Goal: Use online tool/utility: Utilize a website feature to perform a specific function

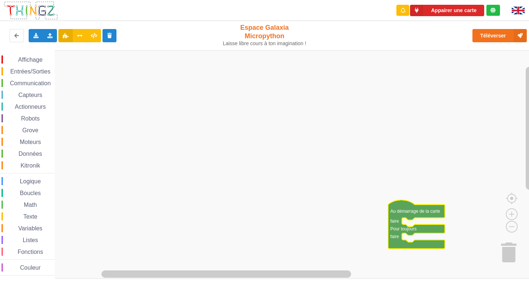
click at [507, 251] on image "Espace de travail de Blocky" at bounding box center [517, 251] width 35 height 46
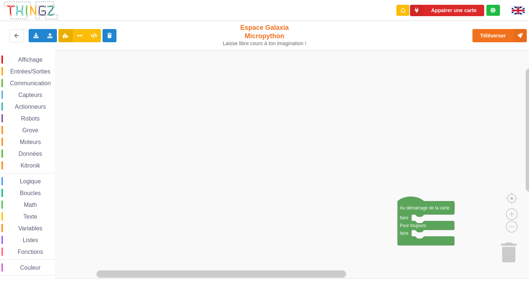
click at [511, 246] on div "Affichage Entrées/Sorties Communication Capteurs Actionneurs Robots Grove Moteu…" at bounding box center [267, 164] width 534 height 228
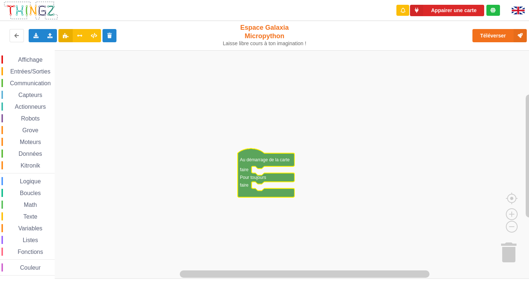
click at [54, 59] on div "Affichage" at bounding box center [27, 59] width 53 height 8
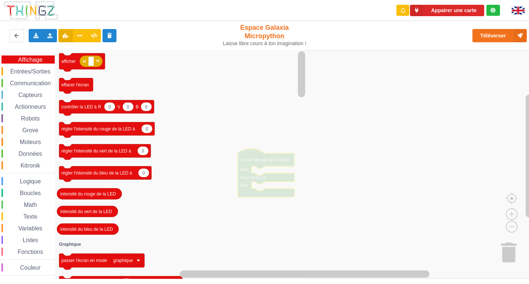
click at [54, 59] on div "Affichage" at bounding box center [27, 59] width 53 height 8
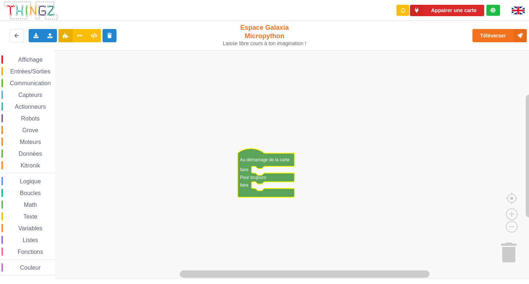
click at [54, 59] on div "Affichage" at bounding box center [27, 59] width 53 height 8
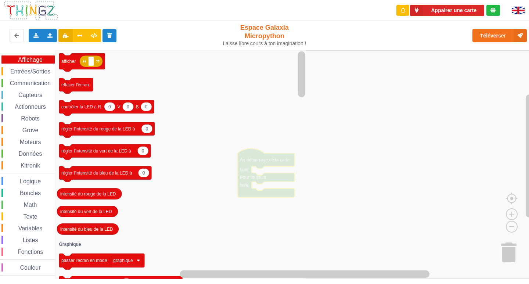
click at [54, 59] on div "Affichage" at bounding box center [27, 59] width 53 height 8
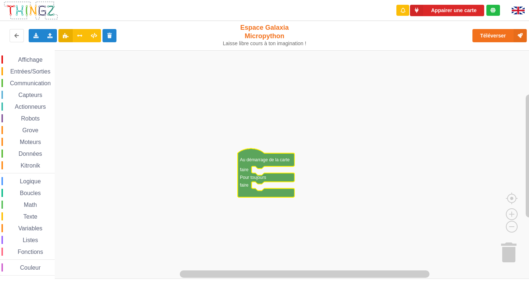
click at [54, 59] on div "Affichage" at bounding box center [27, 59] width 53 height 8
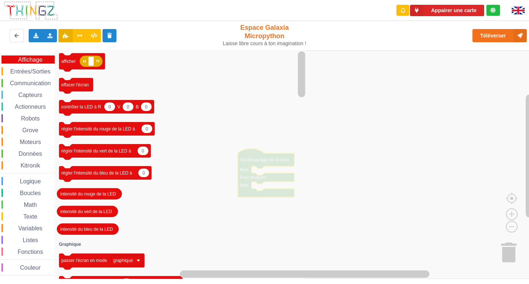
click at [54, 59] on div "Affichage" at bounding box center [27, 59] width 53 height 8
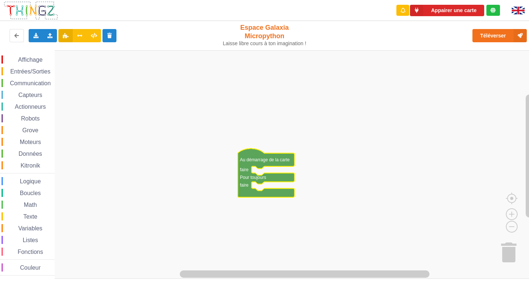
click at [54, 59] on div "Affichage" at bounding box center [27, 59] width 53 height 8
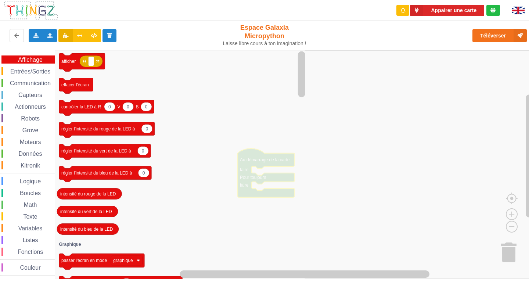
click at [54, 59] on div "Affichage" at bounding box center [27, 59] width 53 height 8
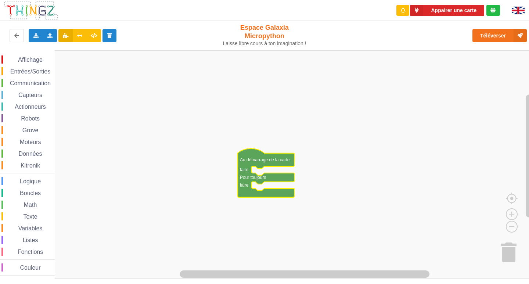
click at [54, 59] on div "Affichage" at bounding box center [27, 59] width 53 height 8
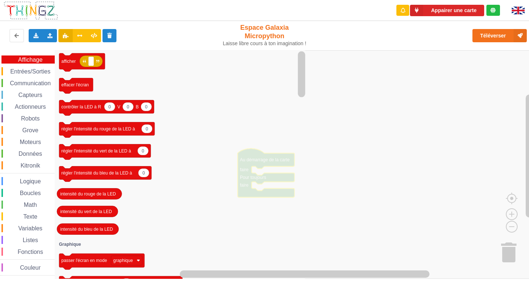
click at [54, 59] on div "Affichage" at bounding box center [27, 59] width 53 height 8
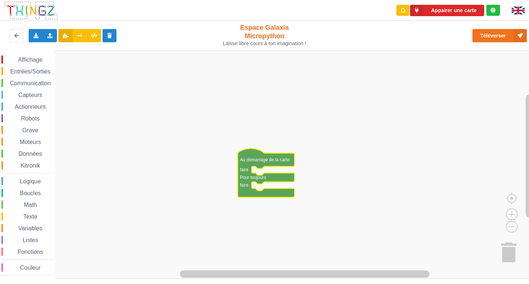
click at [54, 59] on div "Affichage" at bounding box center [27, 59] width 53 height 8
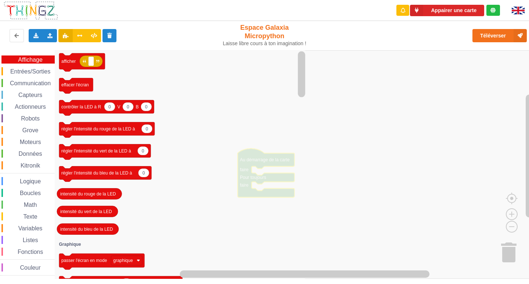
click at [54, 59] on div "Affichage" at bounding box center [27, 59] width 53 height 8
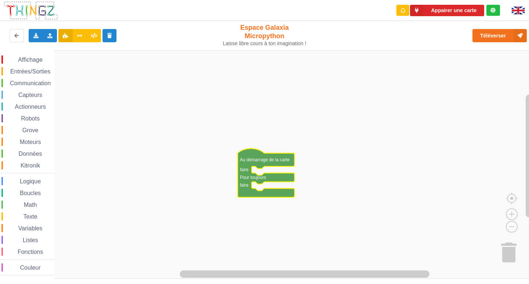
click at [54, 59] on div "Affichage" at bounding box center [27, 59] width 53 height 8
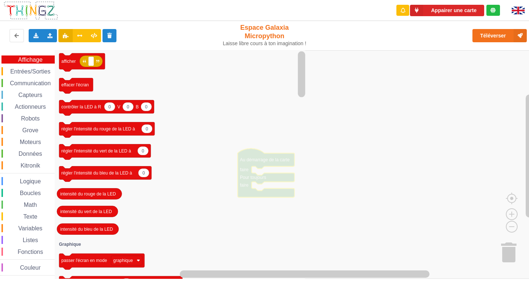
click at [54, 59] on div "Affichage" at bounding box center [27, 59] width 53 height 8
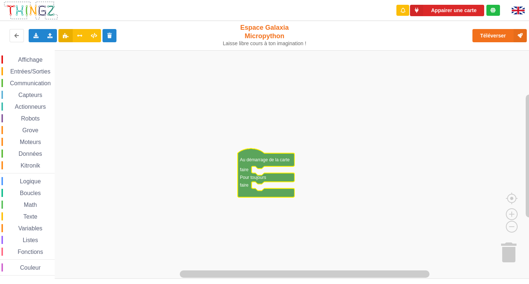
click at [54, 59] on div "Affichage" at bounding box center [27, 59] width 53 height 8
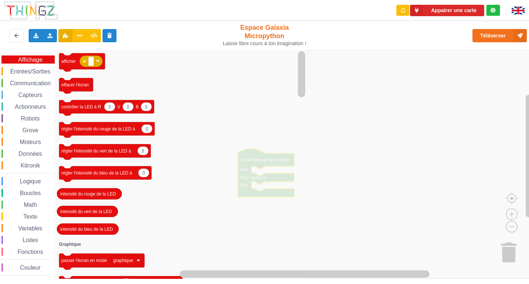
click at [54, 59] on div "Affichage" at bounding box center [27, 59] width 53 height 8
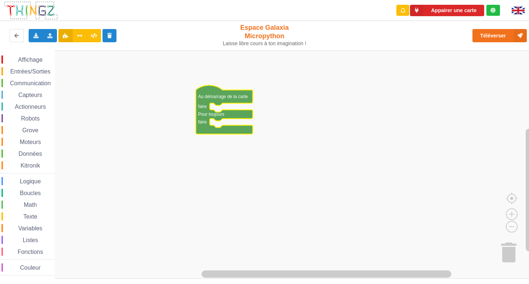
click at [32, 62] on span "Affichage" at bounding box center [30, 60] width 26 height 6
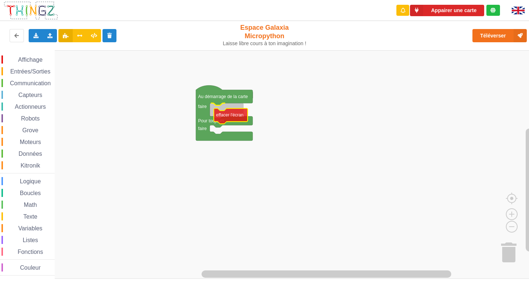
click at [232, 112] on div "Affichage Entrées/Sorties Communication Capteurs Actionneurs Robots Grove Moteu…" at bounding box center [267, 164] width 534 height 228
click at [19, 57] on span "Affichage" at bounding box center [30, 60] width 26 height 6
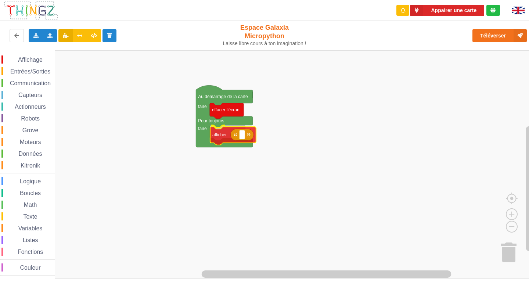
click at [219, 136] on div "Affichage Entrées/Sorties Communication Capteurs Actionneurs Robots Grove Moteu…" at bounding box center [267, 164] width 534 height 228
click at [243, 134] on rect "Espace de travail de Blocky" at bounding box center [242, 134] width 6 height 10
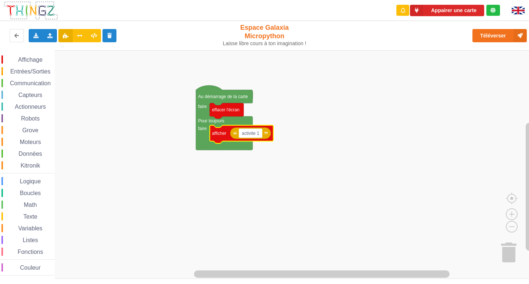
type input "activité 1"
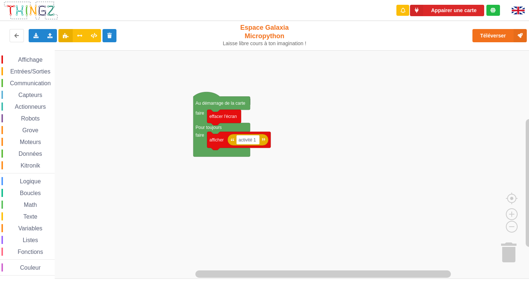
click at [255, 127] on div "Affichage Entrées/Sorties Communication Capteurs Actionneurs Robots Grove Moteu…" at bounding box center [267, 164] width 534 height 228
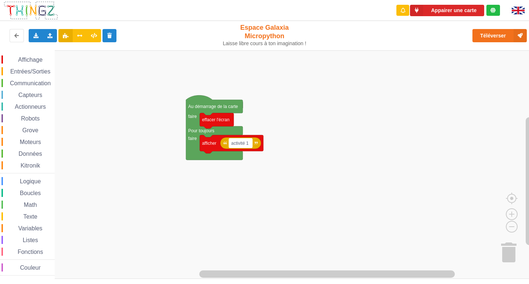
click at [232, 145] on text "activité 1" at bounding box center [240, 143] width 18 height 5
click at [234, 146] on input "activité 1" at bounding box center [241, 143] width 24 height 10
type input "Activité 1"
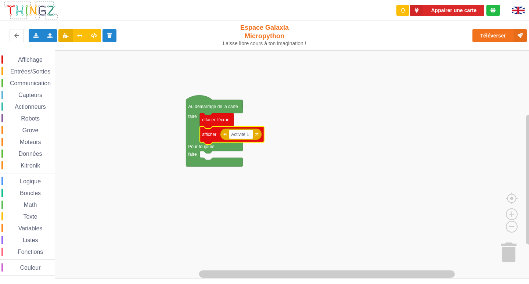
click at [31, 82] on span "Communication" at bounding box center [30, 83] width 43 height 6
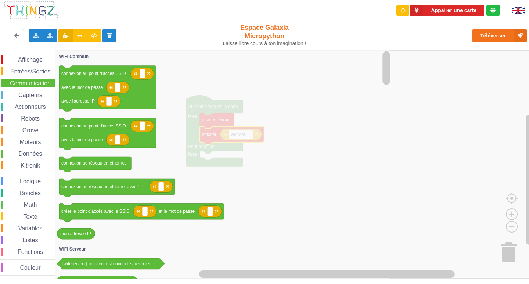
click at [44, 91] on div "Capteurs" at bounding box center [27, 95] width 53 height 8
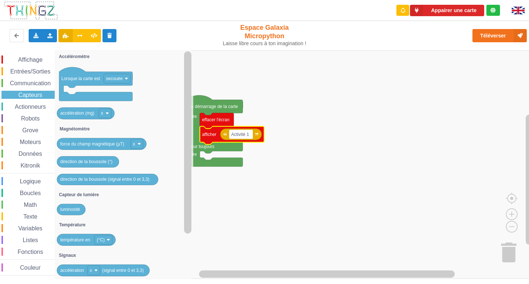
click at [43, 105] on span "Actionneurs" at bounding box center [30, 107] width 33 height 6
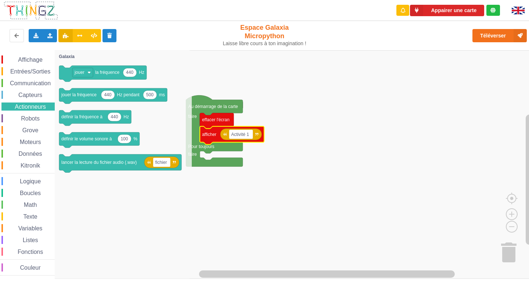
click at [40, 114] on div "Affichage Entrées/Sorties Communication Capteurs Actionneurs Robots Grove Moteu…" at bounding box center [27, 165] width 55 height 220
click at [28, 62] on span "Affichage" at bounding box center [30, 60] width 26 height 6
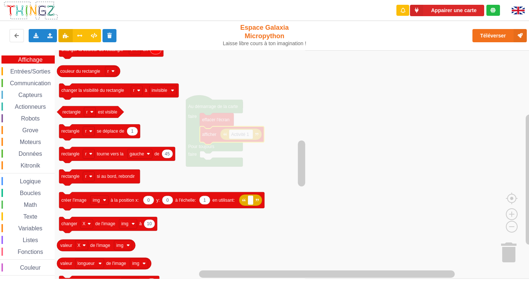
click at [38, 92] on span "Capteurs" at bounding box center [30, 95] width 26 height 6
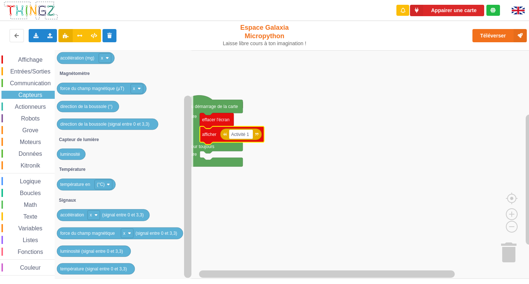
click at [12, 109] on span "Espace de travail de Blocky" at bounding box center [11, 107] width 6 height 6
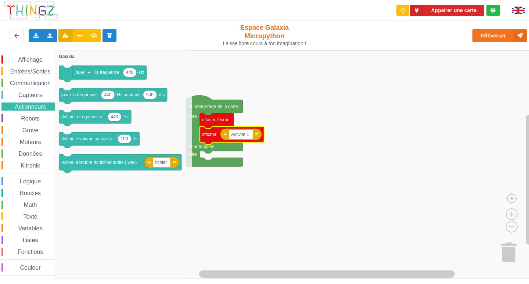
click at [39, 70] on span "Entrées/Sorties" at bounding box center [30, 71] width 42 height 6
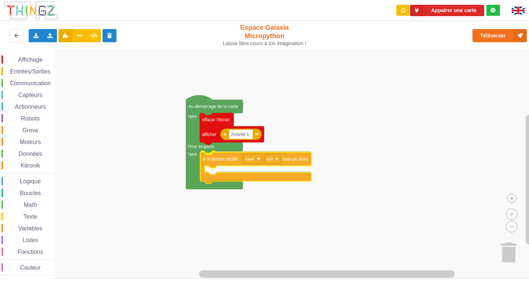
click at [296, 156] on div "Affichage Entrées/Sorties Communication Capteurs Actionneurs Robots Grove Moteu…" at bounding box center [267, 164] width 534 height 228
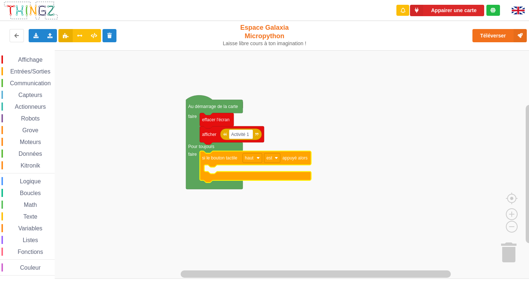
click at [29, 109] on span "Actionneurs" at bounding box center [30, 107] width 33 height 6
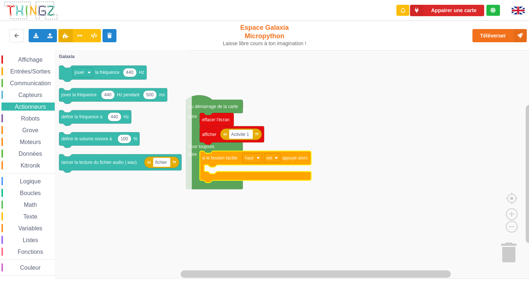
click at [37, 69] on span "Entrées/Sorties" at bounding box center [30, 71] width 42 height 6
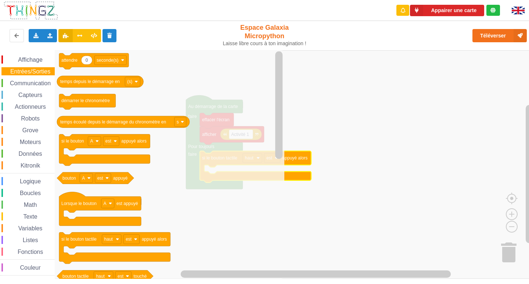
click at [23, 57] on span "Affichage" at bounding box center [30, 60] width 26 height 6
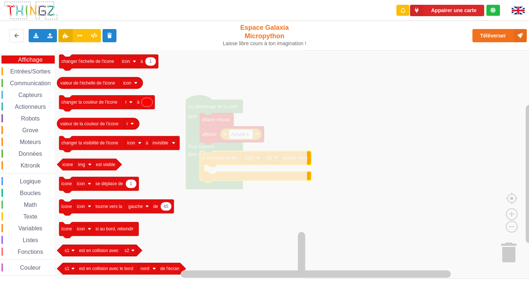
click at [29, 66] on div "Affichage Entrées/Sorties Communication Capteurs Actionneurs Robots Grove Moteu…" at bounding box center [27, 165] width 55 height 220
click at [35, 71] on span "Entrées/Sorties" at bounding box center [30, 71] width 42 height 6
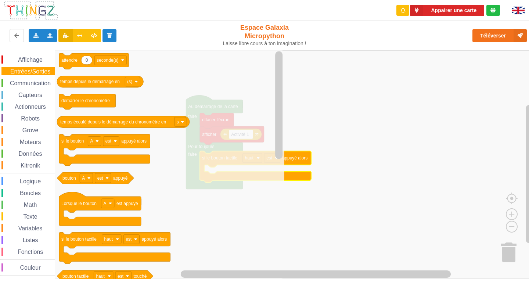
click at [32, 80] on div "Communication" at bounding box center [27, 83] width 53 height 8
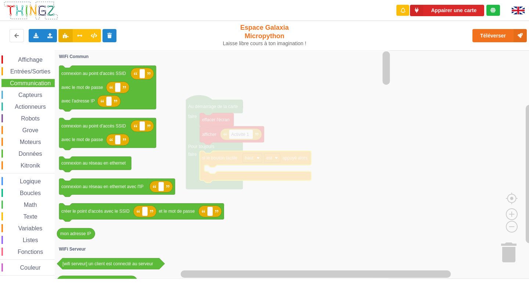
click at [31, 91] on div "Capteurs" at bounding box center [27, 95] width 53 height 8
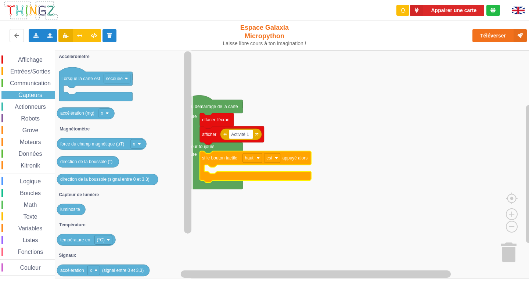
click at [29, 104] on span "Actionneurs" at bounding box center [30, 107] width 33 height 6
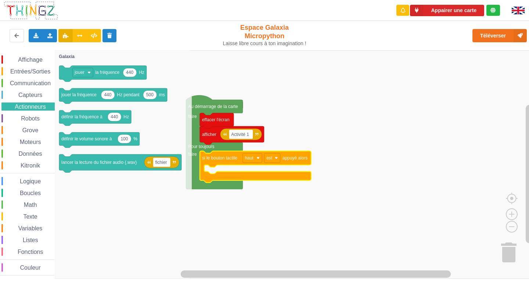
click at [31, 97] on span "Capteurs" at bounding box center [30, 95] width 26 height 6
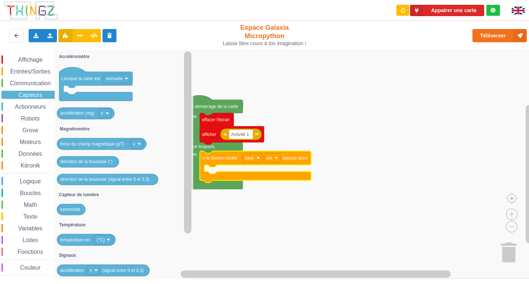
click at [27, 192] on span "Boucles" at bounding box center [30, 193] width 23 height 6
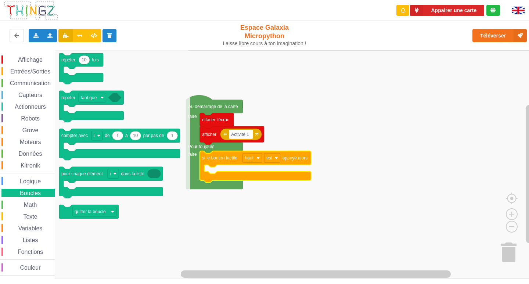
click at [35, 179] on span "Logique" at bounding box center [30, 181] width 23 height 6
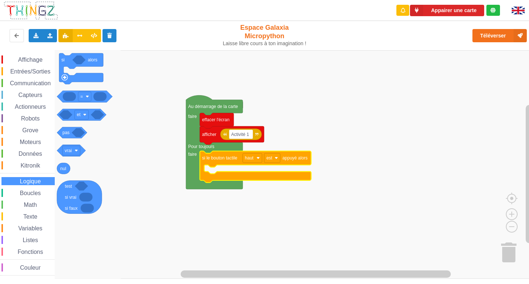
click at [34, 203] on span "Math" at bounding box center [30, 205] width 15 height 6
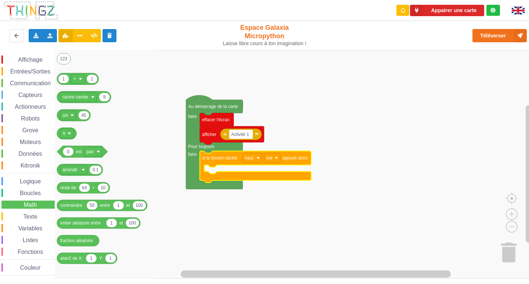
click at [35, 216] on span "Texte" at bounding box center [30, 216] width 16 height 6
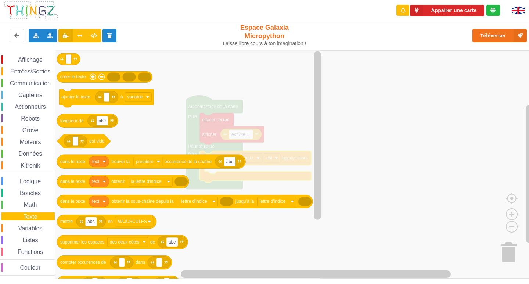
click at [35, 227] on span "Variables" at bounding box center [30, 228] width 26 height 6
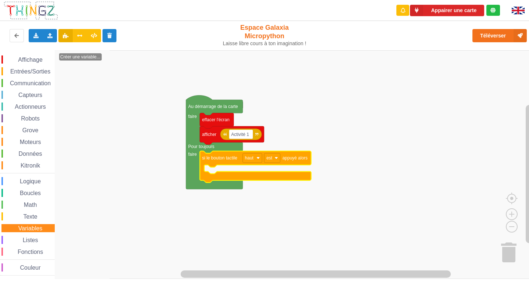
click at [37, 241] on span "Listes" at bounding box center [31, 240] width 18 height 6
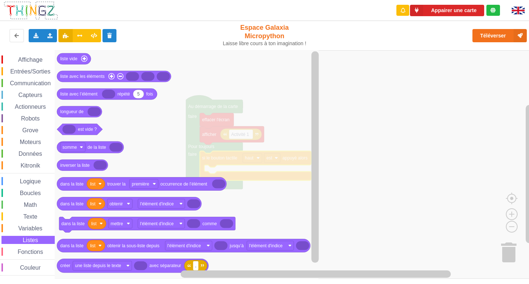
click at [37, 246] on div "Affichage Entrées/Sorties Communication Capteurs Actionneurs Robots Grove Moteu…" at bounding box center [27, 165] width 55 height 220
click at [37, 248] on div "Fonctions" at bounding box center [27, 252] width 53 height 8
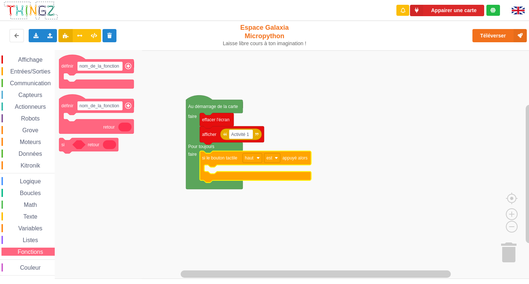
click at [35, 259] on div "Affichage Entrées/Sorties Communication Capteurs Actionneurs Robots Grove Moteu…" at bounding box center [27, 165] width 55 height 220
click at [31, 265] on span "Couleur" at bounding box center [30, 267] width 23 height 6
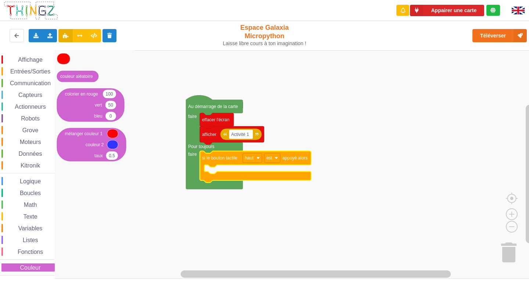
click at [18, 62] on span "Affichage" at bounding box center [30, 60] width 26 height 6
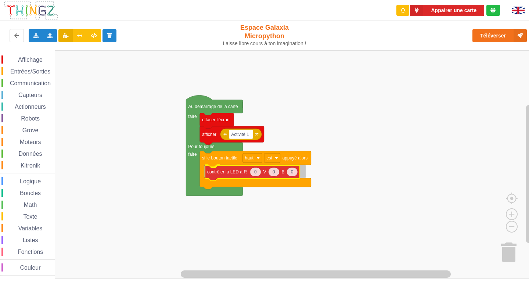
click at [229, 176] on div "Affichage Entrées/Sorties Communication Capteurs Actionneurs Robots Grove Moteu…" at bounding box center [267, 164] width 534 height 228
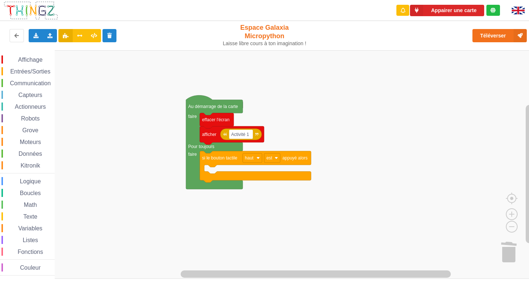
click at [21, 62] on span "Affichage" at bounding box center [30, 60] width 26 height 6
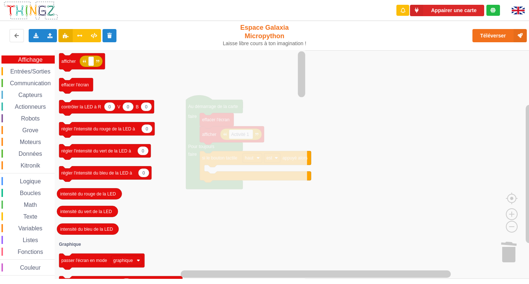
click at [36, 70] on span "Entrées/Sorties" at bounding box center [30, 71] width 42 height 6
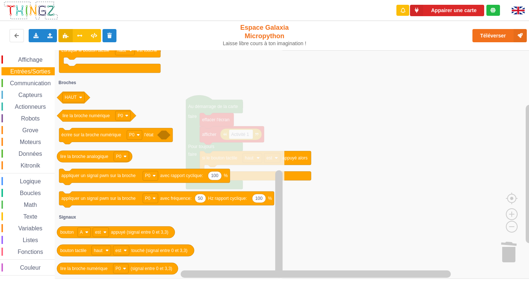
click at [38, 84] on span "Communication" at bounding box center [30, 83] width 43 height 6
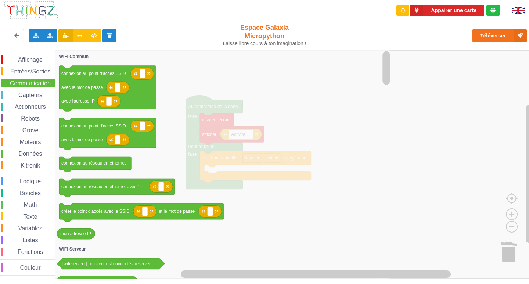
click at [32, 93] on span "Capteurs" at bounding box center [30, 95] width 26 height 6
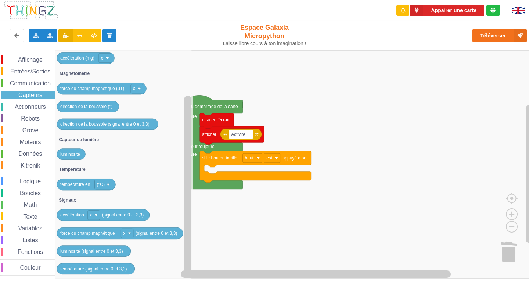
click at [37, 105] on span "Actionneurs" at bounding box center [30, 107] width 33 height 6
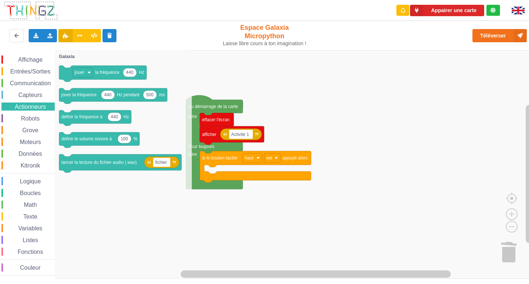
click at [35, 120] on span "Robots" at bounding box center [30, 118] width 21 height 6
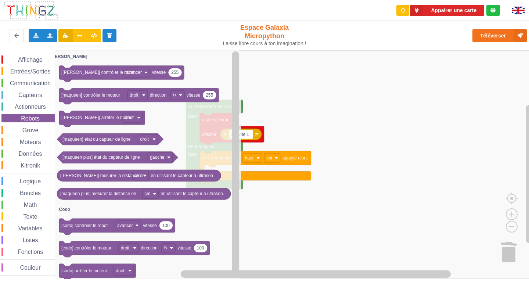
click at [38, 127] on span "Grove" at bounding box center [30, 130] width 18 height 6
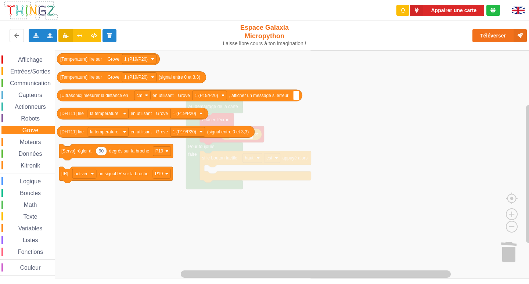
click at [37, 137] on div "Affichage Entrées/Sorties Communication Capteurs Actionneurs Robots Grove Moteu…" at bounding box center [27, 165] width 55 height 220
click at [37, 141] on span "Moteurs" at bounding box center [31, 142] width 24 height 6
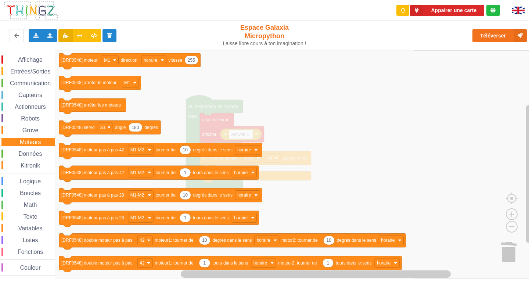
click at [37, 154] on span "Données" at bounding box center [31, 154] width 26 height 6
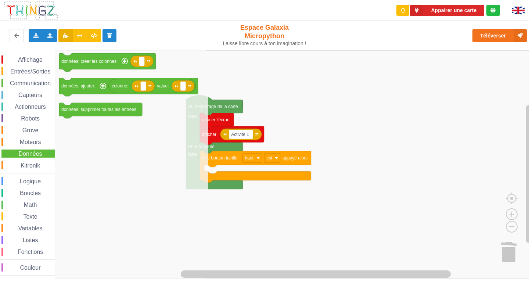
click at [36, 167] on span "Kitronik" at bounding box center [30, 165] width 22 height 6
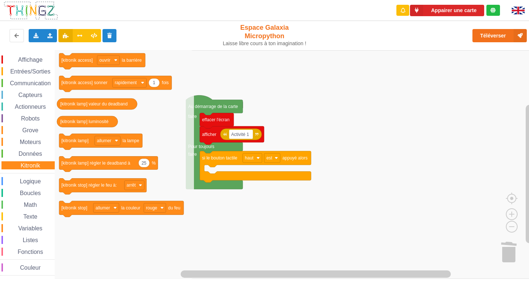
click at [22, 57] on span "Affichage" at bounding box center [30, 60] width 26 height 6
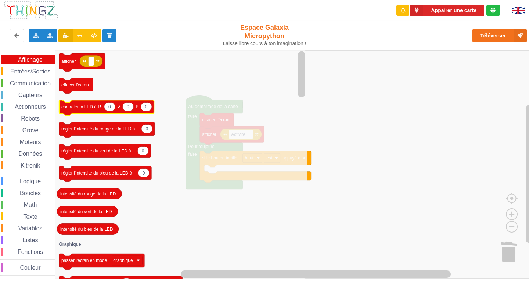
click at [110, 108] on text "0" at bounding box center [109, 106] width 3 height 5
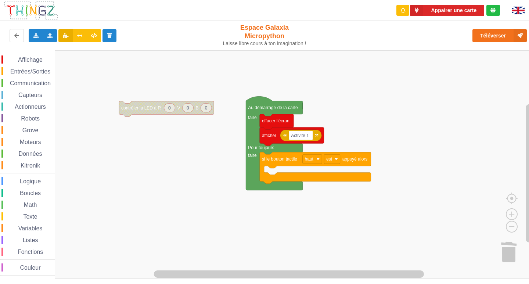
click at [151, 100] on div "Affichage Entrées/Sorties Communication Capteurs Actionneurs Robots Grove Moteu…" at bounding box center [267, 164] width 534 height 228
click at [151, 103] on icon "Espace de travail de Blocky" at bounding box center [166, 108] width 95 height 15
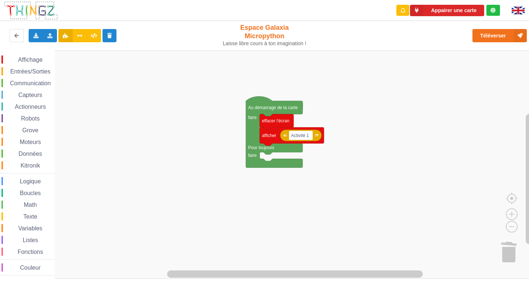
click at [376, 236] on rect "Espace de travail de Blocky" at bounding box center [267, 164] width 534 height 228
click at [452, 9] on button "Appairer une carte" at bounding box center [447, 10] width 74 height 11
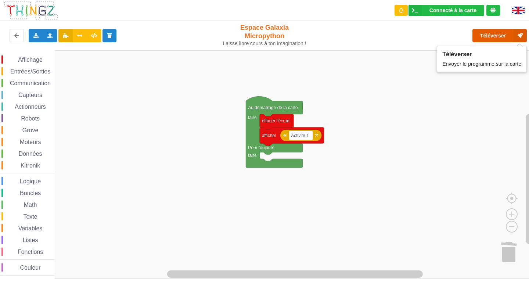
click at [491, 32] on button "Téléverser" at bounding box center [499, 35] width 54 height 13
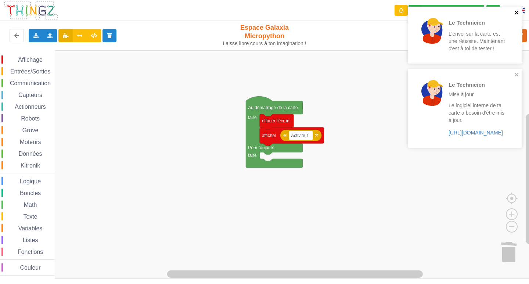
click at [516, 12] on icon "close" at bounding box center [516, 13] width 5 height 6
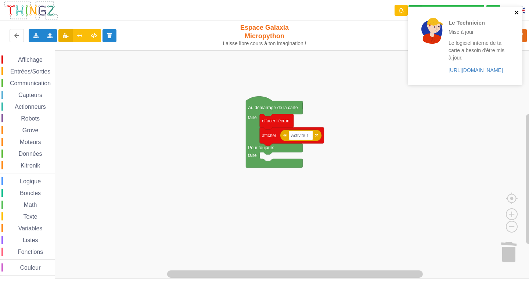
click at [517, 12] on icon "close" at bounding box center [517, 13] width 4 height 4
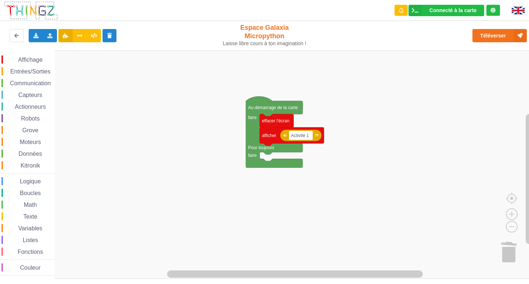
click at [20, 58] on span "Affichage" at bounding box center [30, 60] width 26 height 6
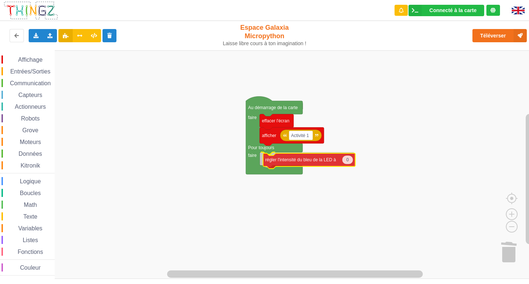
click at [324, 162] on div "Affichage Entrées/Sorties Communication Capteurs Actionneurs Robots Grove Moteu…" at bounding box center [267, 164] width 534 height 228
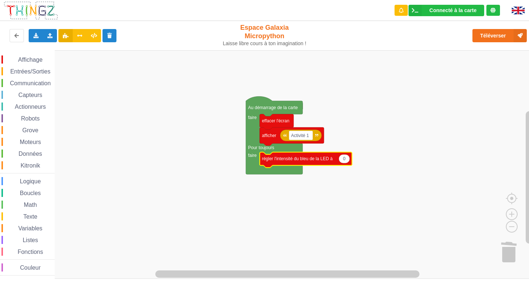
click at [24, 57] on span "Affichage" at bounding box center [30, 60] width 26 height 6
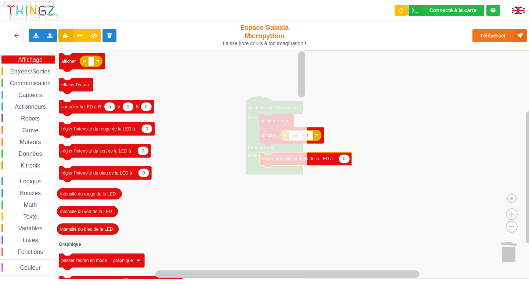
click at [40, 68] on span "Entrées/Sorties" at bounding box center [30, 71] width 42 height 6
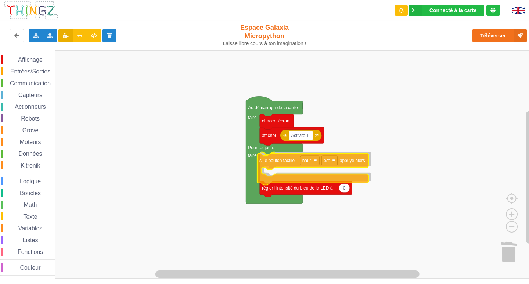
click at [278, 162] on div "Affichage Entrées/Sorties Communication Capteurs Actionneurs Robots Grove Moteu…" at bounding box center [267, 164] width 534 height 228
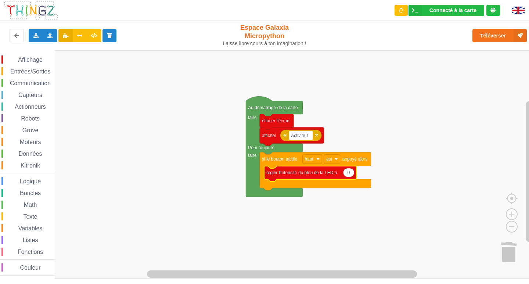
click at [30, 62] on span "Affichage" at bounding box center [30, 60] width 26 height 6
click at [367, 245] on rect "Espace de travail de Blocky" at bounding box center [267, 164] width 534 height 228
click at [34, 71] on span "Entrées/Sorties" at bounding box center [30, 71] width 42 height 6
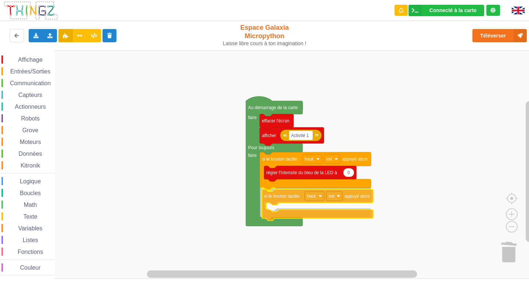
click at [287, 196] on div "Affichage Entrées/Sorties Communication Capteurs Actionneurs Robots Grove Moteu…" at bounding box center [267, 164] width 534 height 228
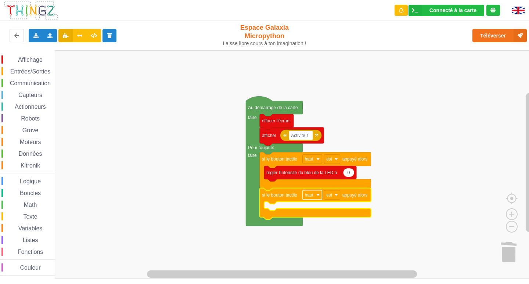
click at [303, 196] on rect "Espace de travail de Blocky" at bounding box center [312, 195] width 19 height 10
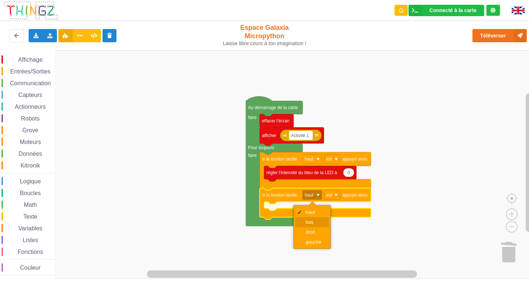
click at [309, 220] on div "bas" at bounding box center [315, 222] width 18 height 6
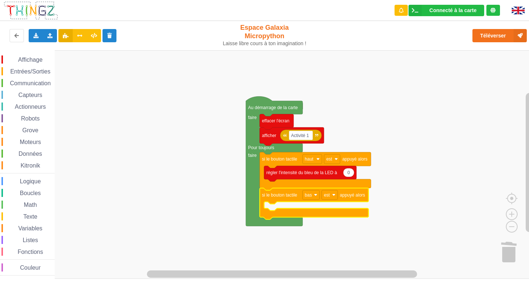
click at [25, 60] on span "Affichage" at bounding box center [30, 60] width 26 height 6
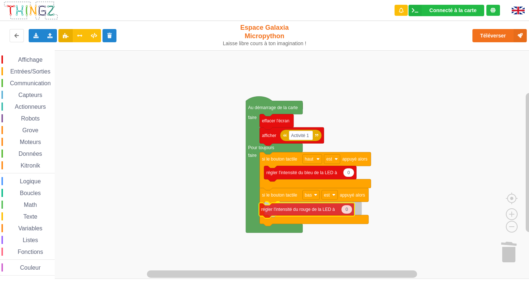
click at [296, 210] on div "Affichage Entrées/Sorties Communication Capteurs Actionneurs Robots Grove Moteu…" at bounding box center [267, 164] width 534 height 228
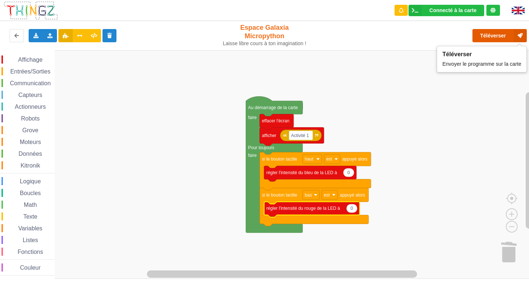
click at [493, 40] on button "Téléverser" at bounding box center [499, 35] width 54 height 13
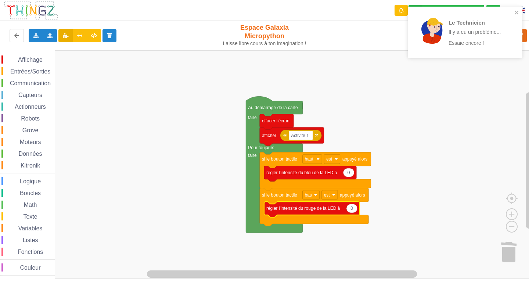
click at [519, 12] on div "Le Technicien Il y a eu un problème... Essaie encore !" at bounding box center [465, 32] width 115 height 51
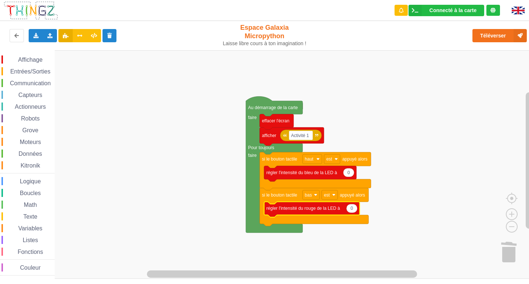
click at [502, 38] on div "Le Technicien Il y a eu un problème... Essaie encore ! Connecté à la carte Régl…" at bounding box center [264, 137] width 539 height 284
click at [502, 38] on button "Téléverser" at bounding box center [499, 35] width 54 height 13
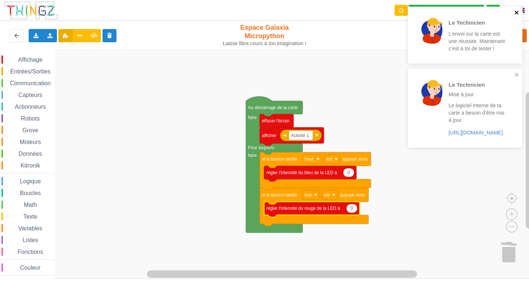
click at [515, 12] on icon "close" at bounding box center [516, 13] width 5 height 6
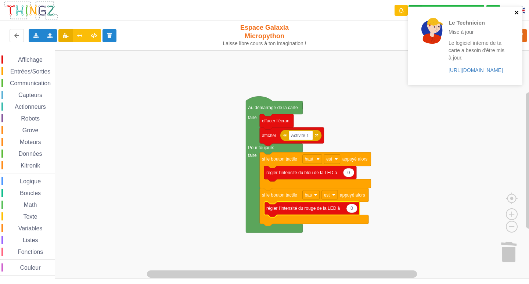
click at [518, 77] on div "Le Technicien Mise à jour Le logiciel interne de ta carte a besoin d'être mis à…" at bounding box center [465, 46] width 115 height 79
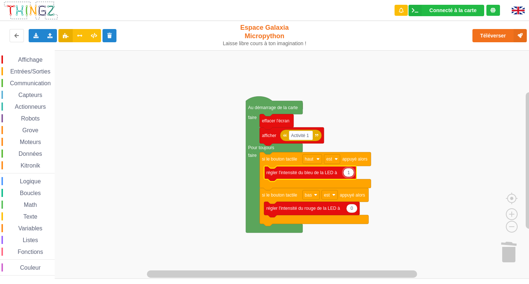
type input "10"
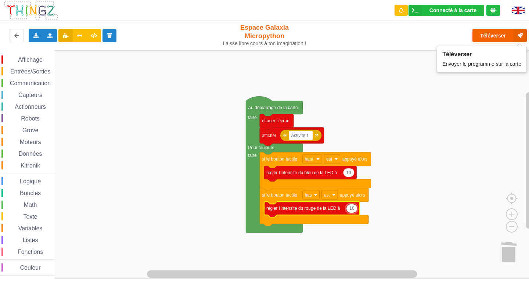
type input "10"
click at [487, 36] on button "Téléverser" at bounding box center [499, 35] width 54 height 13
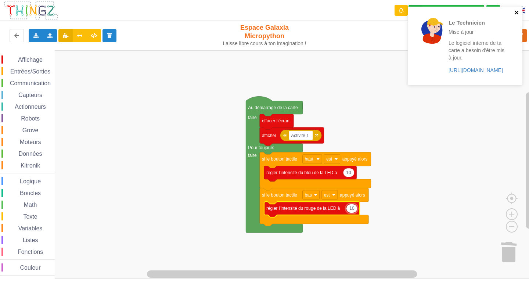
click at [518, 13] on icon "close" at bounding box center [517, 13] width 4 height 4
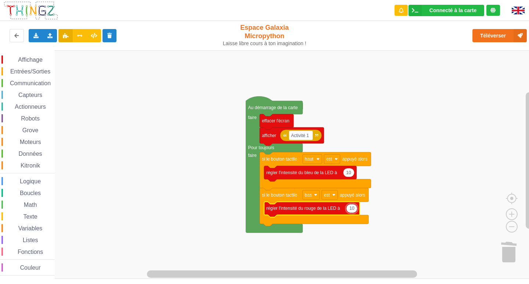
click at [36, 74] on span "Entrées/Sorties" at bounding box center [30, 71] width 42 height 6
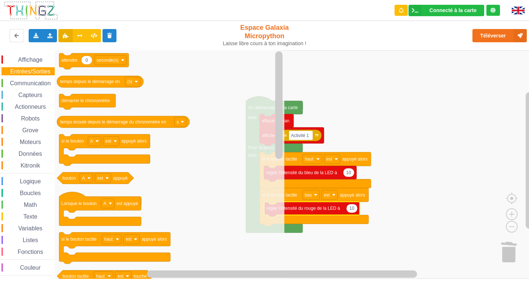
click at [43, 82] on span "Communication" at bounding box center [30, 83] width 43 height 6
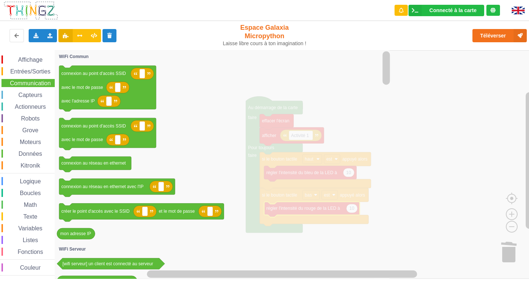
click at [39, 94] on span "Capteurs" at bounding box center [30, 95] width 26 height 6
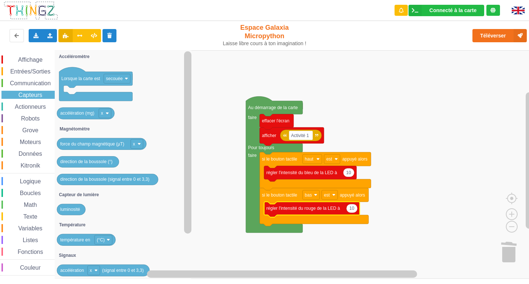
click at [35, 54] on div "Affichage Entrées/Sorties Communication Capteurs Actionneurs Robots Grove Moteu…" at bounding box center [27, 164] width 55 height 228
click at [37, 59] on span "Affichage" at bounding box center [30, 60] width 26 height 6
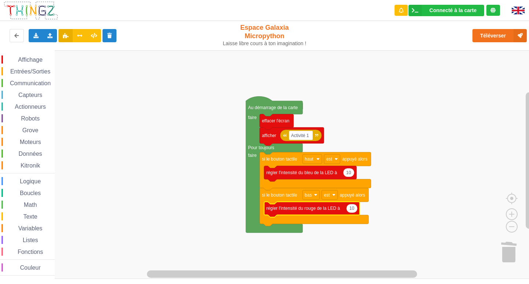
click at [403, 197] on rect "Espace de travail de Blocky" at bounding box center [267, 164] width 534 height 228
drag, startPoint x: 28, startPoint y: 61, endPoint x: 28, endPoint y: 56, distance: 4.4
click at [28, 57] on span "Affichage" at bounding box center [30, 60] width 26 height 6
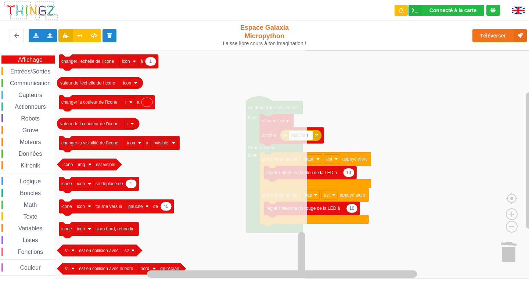
click at [31, 75] on div "Entrées/Sorties" at bounding box center [27, 71] width 53 height 8
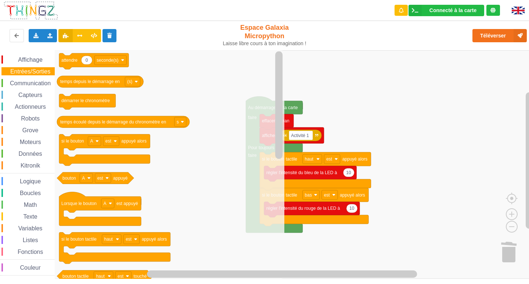
click at [33, 107] on span "Actionneurs" at bounding box center [30, 107] width 33 height 6
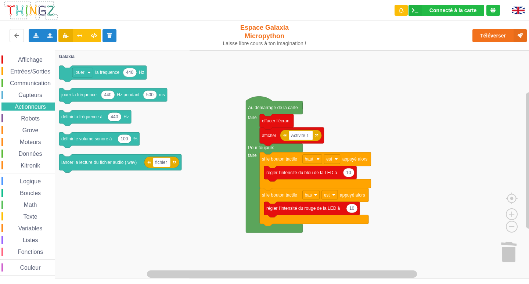
click at [26, 91] on div "Capteurs" at bounding box center [27, 95] width 53 height 8
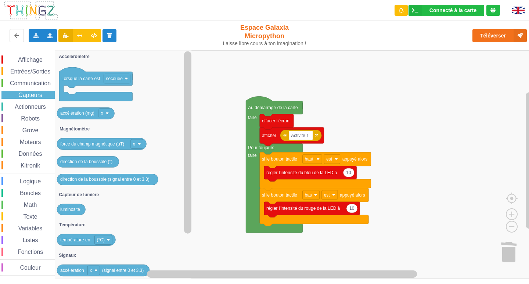
click at [33, 118] on span "Robots" at bounding box center [30, 118] width 21 height 6
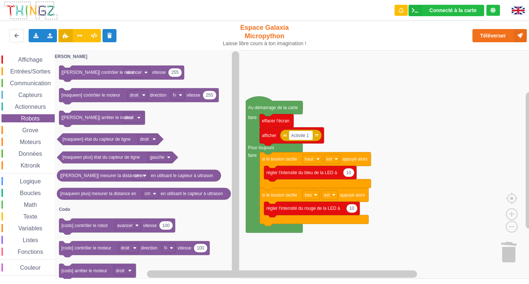
click at [31, 130] on span "Grove" at bounding box center [30, 130] width 18 height 6
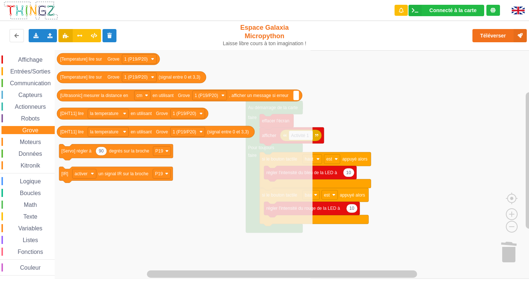
click at [35, 117] on span "Robots" at bounding box center [30, 118] width 21 height 6
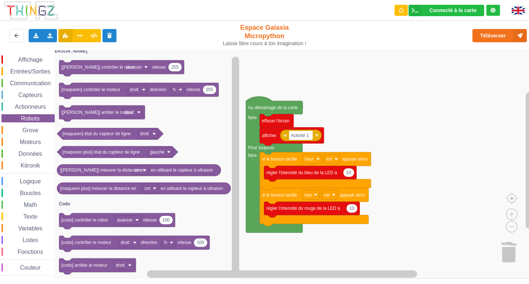
click at [26, 145] on div "Moteurs" at bounding box center [27, 142] width 53 height 8
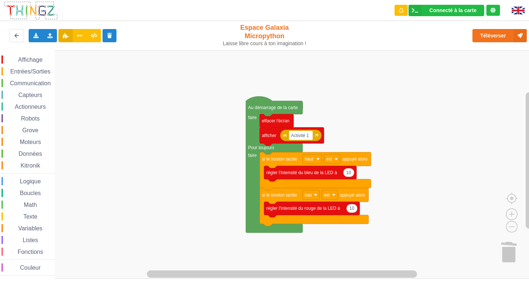
click at [32, 154] on span "Données" at bounding box center [31, 154] width 26 height 6
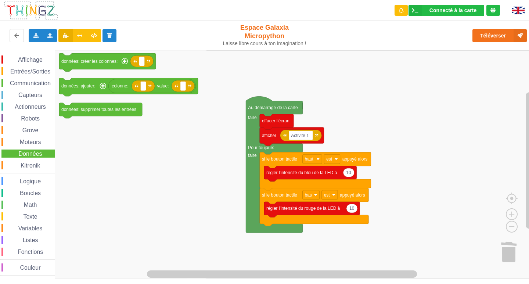
click at [31, 143] on span "Moteurs" at bounding box center [31, 142] width 24 height 6
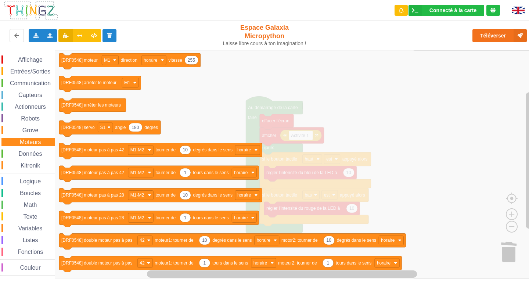
click at [29, 128] on span "Grove" at bounding box center [30, 130] width 18 height 6
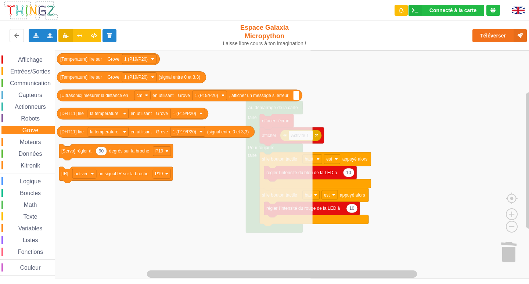
click at [32, 129] on span "Grove" at bounding box center [30, 130] width 18 height 6
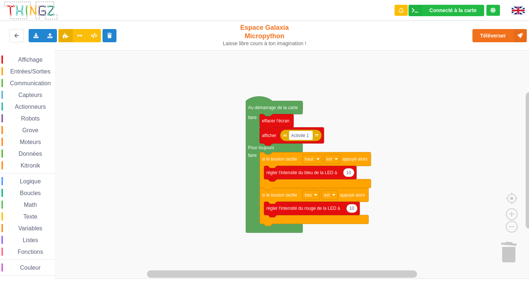
click at [31, 121] on span "Robots" at bounding box center [30, 118] width 21 height 6
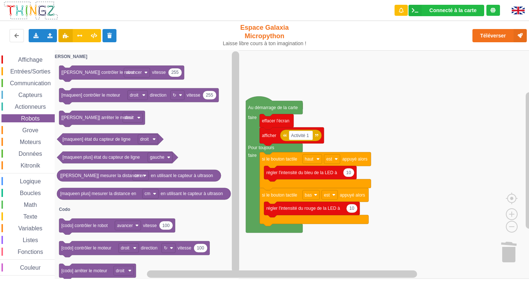
click at [33, 107] on span "Actionneurs" at bounding box center [30, 107] width 33 height 6
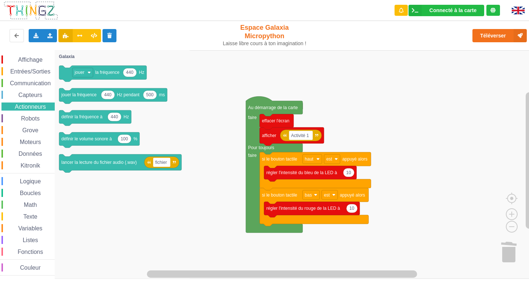
click at [34, 90] on div "Affichage Entrées/Sorties Communication Capteurs Actionneurs Robots Grove Moteu…" at bounding box center [27, 165] width 55 height 220
click at [32, 96] on span "Capteurs" at bounding box center [30, 95] width 26 height 6
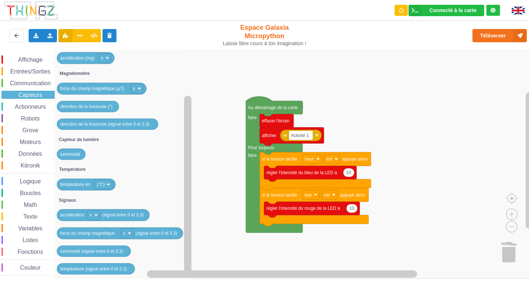
click at [36, 83] on span "Communication" at bounding box center [30, 83] width 43 height 6
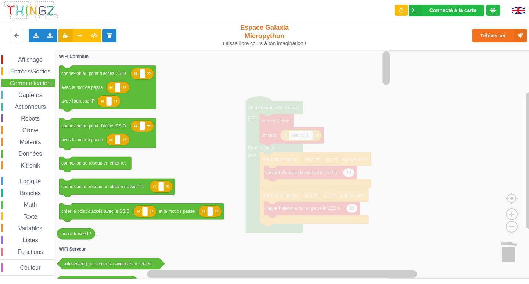
click at [44, 69] on span "Entrées/Sorties" at bounding box center [30, 71] width 42 height 6
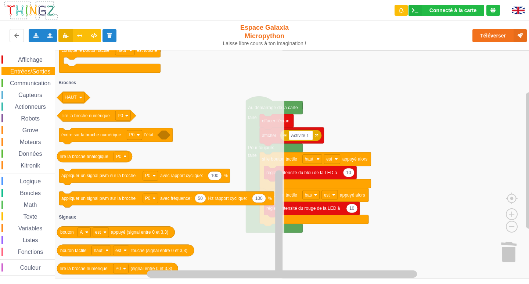
click at [40, 82] on span "Communication" at bounding box center [30, 83] width 43 height 6
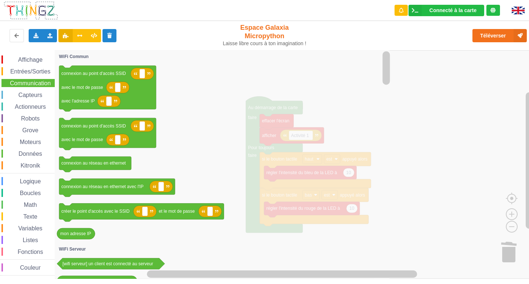
click at [39, 89] on div "Affichage Entrées/Sorties Communication Capteurs Actionneurs Robots Grove Moteu…" at bounding box center [27, 165] width 55 height 220
click at [37, 93] on span "Capteurs" at bounding box center [30, 95] width 26 height 6
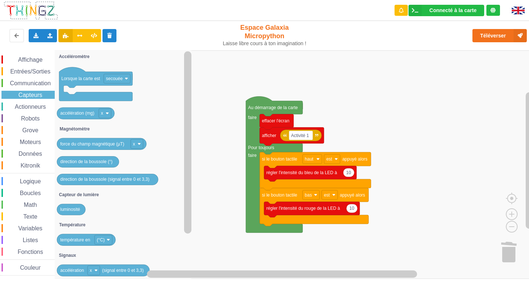
click at [33, 60] on span "Affichage" at bounding box center [30, 60] width 26 height 6
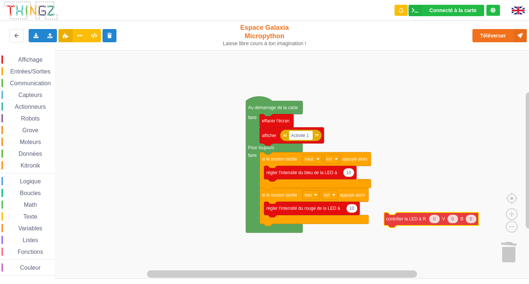
click at [402, 219] on div "Affichage Entrées/Sorties Communication Capteurs Actionneurs Robots Grove Moteu…" at bounding box center [267, 164] width 534 height 228
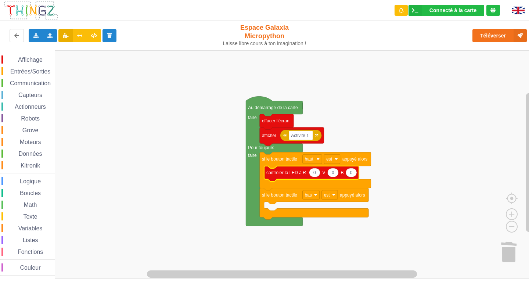
click at [37, 57] on span "Affichage" at bounding box center [30, 60] width 26 height 6
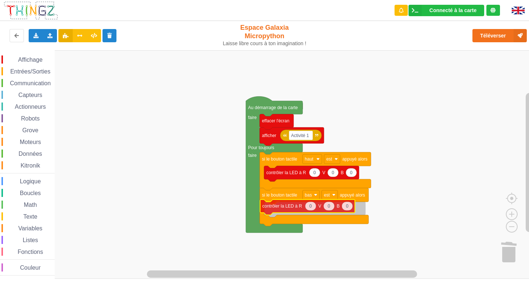
click at [277, 212] on div "Affichage Entrées/Sorties Communication Capteurs Actionneurs Robots Grove Moteu…" at bounding box center [267, 164] width 534 height 228
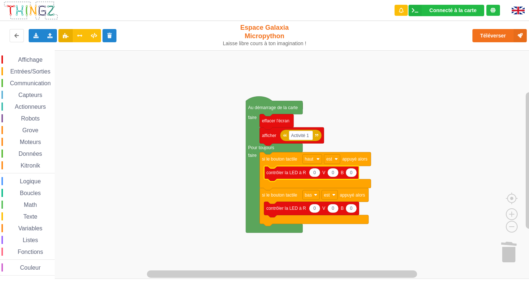
click at [316, 174] on icon "Espace de travail de Blocky" at bounding box center [314, 172] width 11 height 9
click at [354, 177] on icon "Espace de travail de Blocky" at bounding box center [311, 173] width 95 height 15
click at [351, 174] on text "0" at bounding box center [351, 172] width 3 height 5
click at [351, 174] on input "0" at bounding box center [351, 172] width 11 height 9
type input "10"
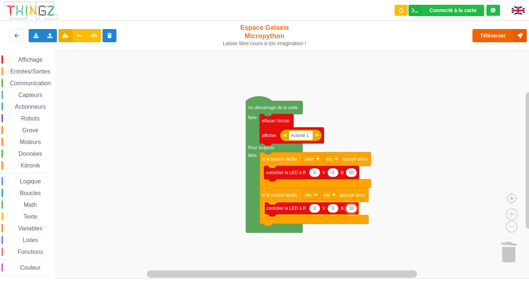
type input "10"
click at [497, 39] on button "Téléverser" at bounding box center [499, 35] width 54 height 13
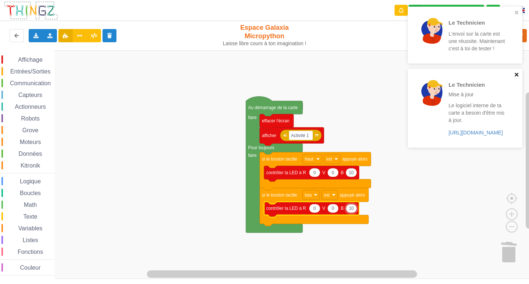
click at [519, 75] on icon "close" at bounding box center [516, 75] width 5 height 6
click at [519, 11] on icon "close" at bounding box center [516, 13] width 5 height 6
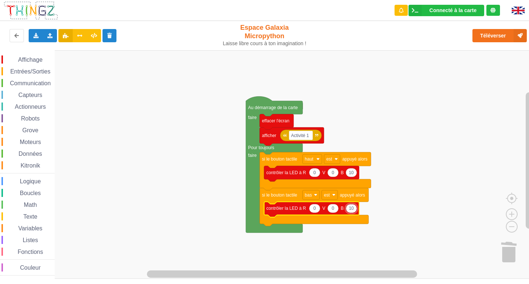
click at [353, 209] on input "10" at bounding box center [351, 208] width 11 height 9
click at [317, 208] on icon "Espace de travail de Blocky" at bounding box center [314, 208] width 11 height 9
type input "10"
click at [485, 32] on button "Téléverser" at bounding box center [499, 35] width 54 height 13
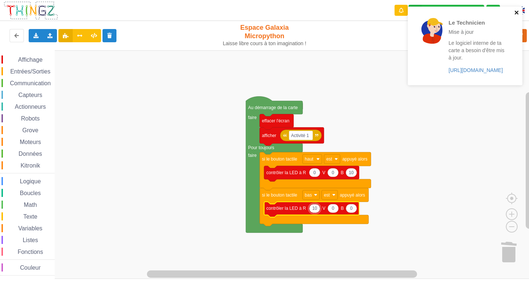
click at [516, 11] on icon "close" at bounding box center [517, 13] width 4 height 4
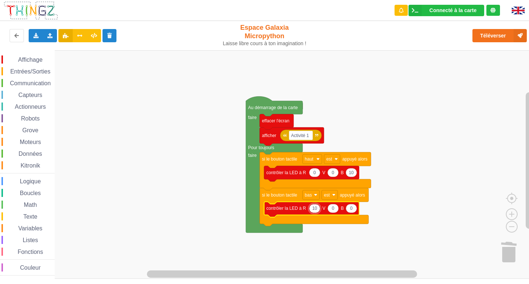
click at [34, 67] on div "Affichage Entrées/Sorties Communication Capteurs Actionneurs Robots Grove Moteu…" at bounding box center [27, 165] width 55 height 220
click at [36, 60] on span "Affichage" at bounding box center [30, 60] width 26 height 6
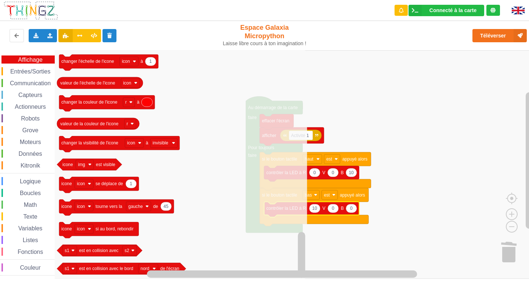
click at [37, 94] on span "Capteurs" at bounding box center [30, 95] width 26 height 6
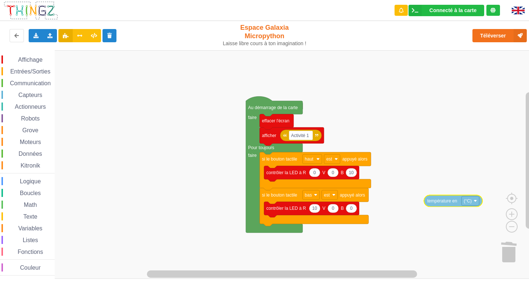
click at [421, 168] on div "Affichage Entrées/Sorties Communication Capteurs Actionneurs Robots Grove Moteu…" at bounding box center [267, 164] width 534 height 228
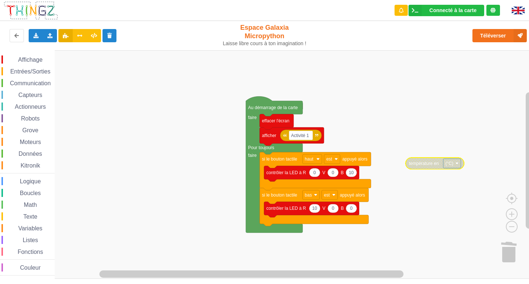
click at [40, 72] on span "Entrées/Sorties" at bounding box center [30, 71] width 42 height 6
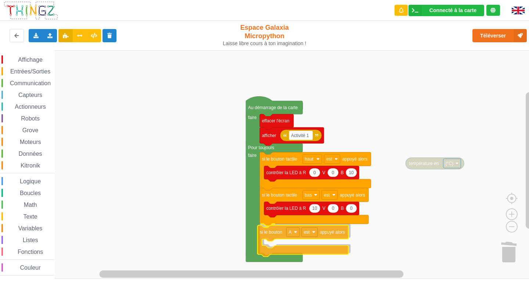
click at [267, 233] on div "Affichage Entrées/Sorties Communication Capteurs Actionneurs Robots Grove Moteu…" at bounding box center [267, 164] width 534 height 228
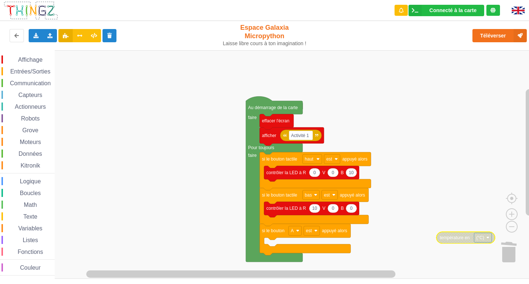
click at [42, 73] on span "Entrées/Sorties" at bounding box center [30, 71] width 42 height 6
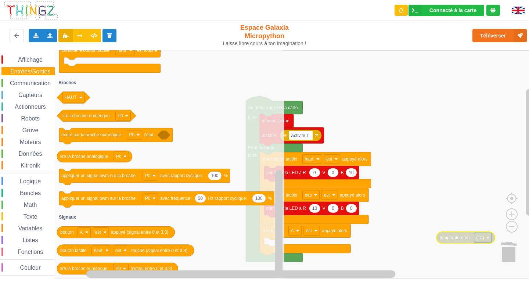
click at [42, 80] on div "Communication" at bounding box center [27, 83] width 53 height 8
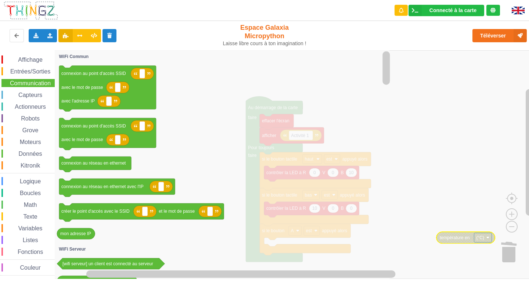
click at [25, 70] on span "Entrées/Sorties" at bounding box center [30, 71] width 42 height 6
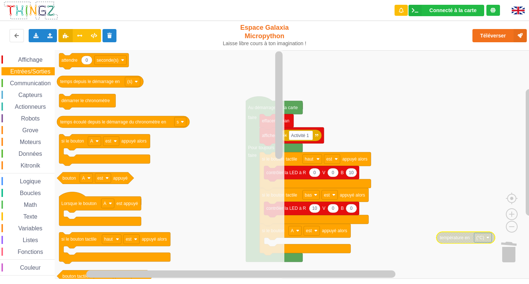
click at [29, 59] on span "Affichage" at bounding box center [30, 60] width 26 height 6
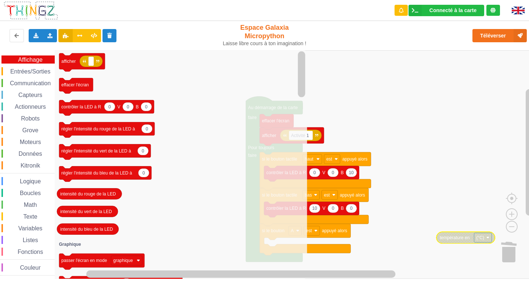
click at [411, 159] on rect "Espace de travail de Blocky" at bounding box center [267, 164] width 534 height 228
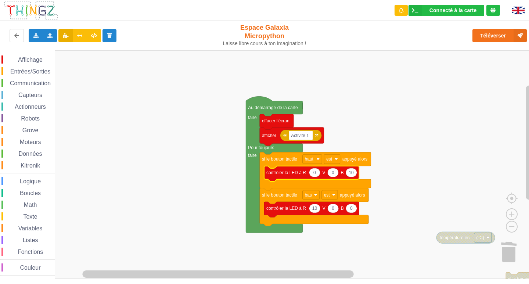
click at [431, 147] on rect "Espace de travail de Blocky" at bounding box center [267, 164] width 534 height 228
click at [352, 174] on text "10" at bounding box center [351, 172] width 5 height 5
click at [352, 174] on input "10" at bounding box center [351, 172] width 11 height 9
type input "100"
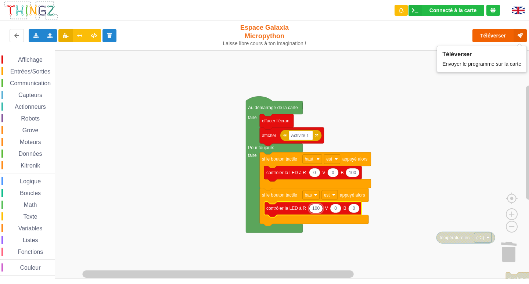
type input "100"
click at [492, 32] on button "Téléverser" at bounding box center [499, 35] width 54 height 13
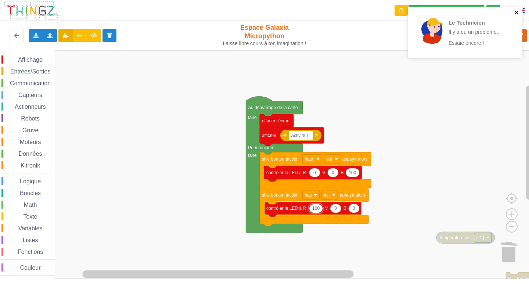
click at [519, 12] on icon "close" at bounding box center [516, 13] width 5 height 6
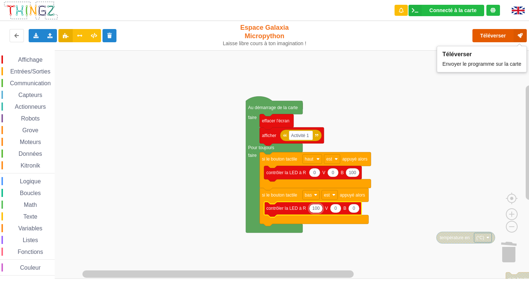
click at [508, 37] on button "Téléverser" at bounding box center [499, 35] width 54 height 13
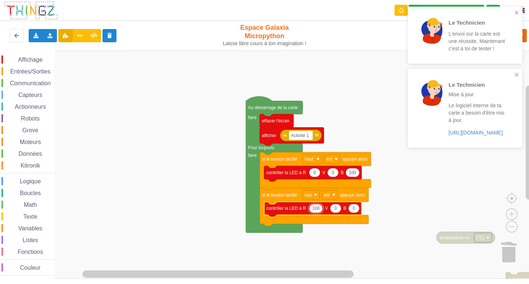
click at [357, 80] on rect "Espace de travail de Blocky" at bounding box center [267, 164] width 534 height 228
click at [516, 13] on icon "close" at bounding box center [517, 13] width 4 height 4
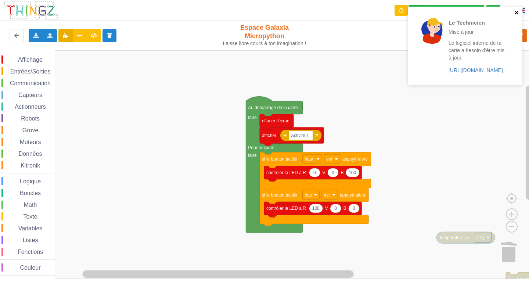
click at [517, 73] on div "Le Technicien Mise à jour Le logiciel interne de ta carte a besoin d'être mis à…" at bounding box center [465, 46] width 115 height 79
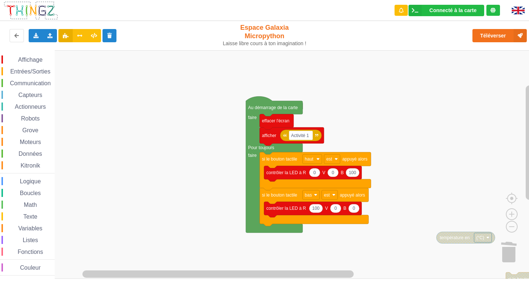
click at [42, 65] on div "Affichage Entrées/Sorties Communication Capteurs Actionneurs Robots Grove Moteu…" at bounding box center [27, 165] width 55 height 220
click at [41, 60] on span "Affichage" at bounding box center [30, 60] width 26 height 6
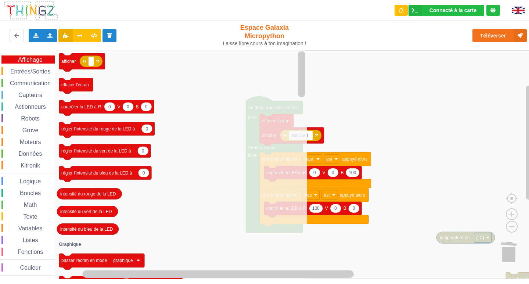
click at [23, 71] on span "Entrées/Sorties" at bounding box center [30, 71] width 42 height 6
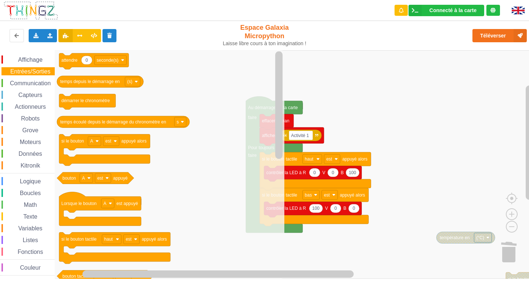
click at [33, 60] on span "Affichage" at bounding box center [30, 60] width 26 height 6
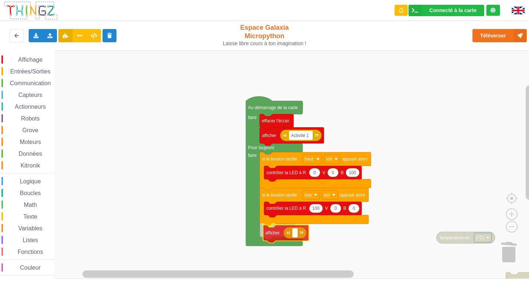
click at [277, 237] on div "Affichage Entrées/Sorties Communication Capteurs Actionneurs Robots Grove Moteu…" at bounding box center [267, 164] width 534 height 228
click at [36, 56] on div "Affichage" at bounding box center [27, 59] width 53 height 8
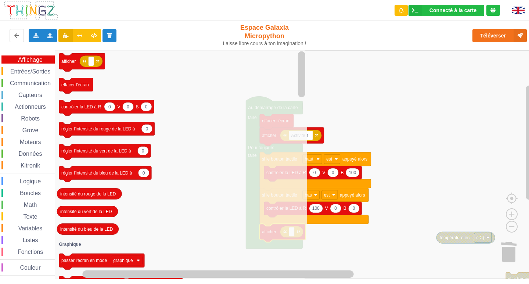
click at [27, 71] on span "Entrées/Sorties" at bounding box center [30, 71] width 42 height 6
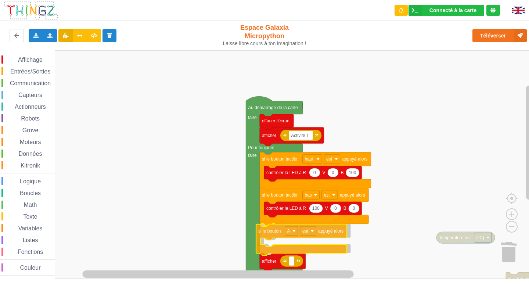
click at [271, 236] on div "Affichage Entrées/Sorties Communication Capteurs Actionneurs Robots Grove Moteu…" at bounding box center [267, 164] width 534 height 228
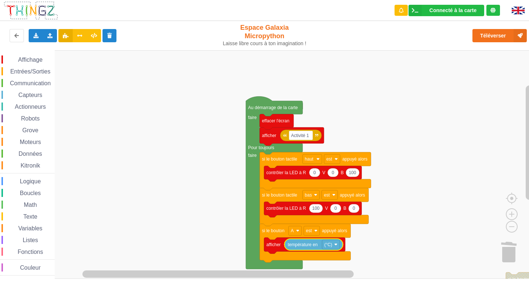
click at [26, 61] on span "Affichage" at bounding box center [30, 60] width 26 height 6
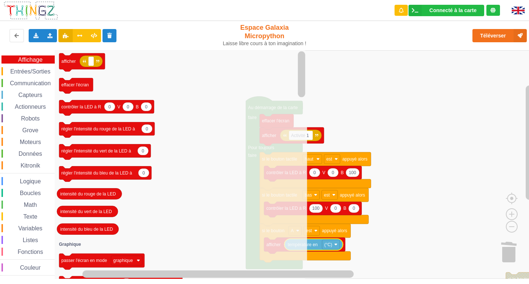
click at [32, 68] on div "Entrées/Sorties" at bounding box center [27, 71] width 53 height 8
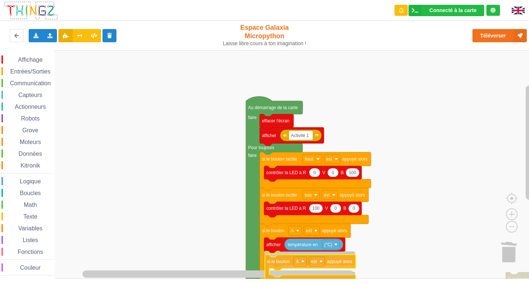
click at [283, 262] on div "Affichage Entrées/Sorties Communication Capteurs Actionneurs Robots Grove Moteu…" at bounding box center [267, 164] width 534 height 228
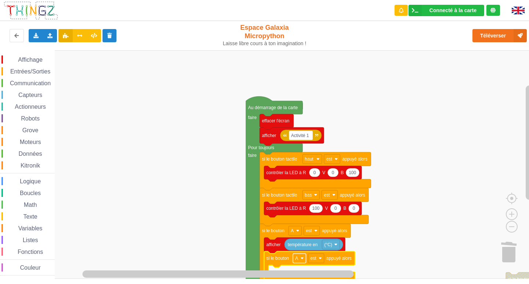
click at [299, 262] on rect "Espace de travail de Blocky" at bounding box center [299, 258] width 13 height 10
click at [305, 242] on div "B" at bounding box center [302, 241] width 18 height 6
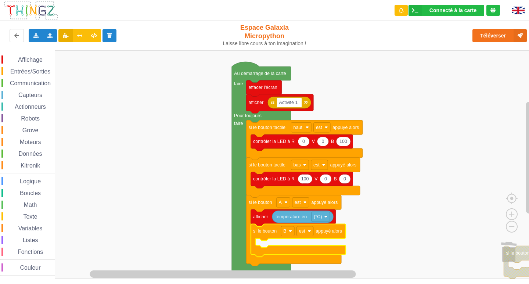
click at [38, 63] on div "Affichage" at bounding box center [27, 59] width 53 height 8
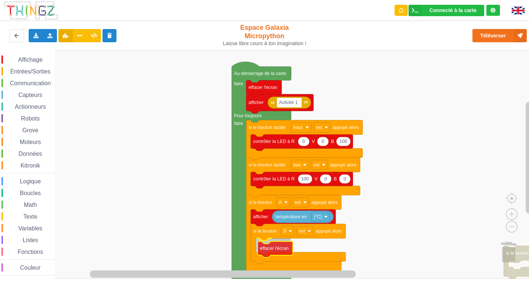
click at [276, 246] on div "Affichage Entrées/Sorties Communication Capteurs Actionneurs Robots Grove Moteu…" at bounding box center [267, 164] width 534 height 228
click at [34, 61] on span "Affichage" at bounding box center [30, 60] width 26 height 6
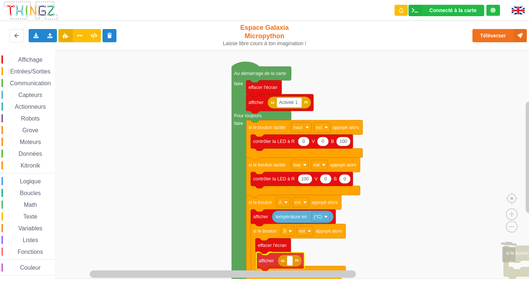
click at [276, 263] on div "Affichage Entrées/Sorties Communication Capteurs Actionneurs Robots Grove Moteu…" at bounding box center [267, 164] width 534 height 228
click at [289, 263] on text "Espace de travail de Blocky" at bounding box center [288, 260] width 1 height 5
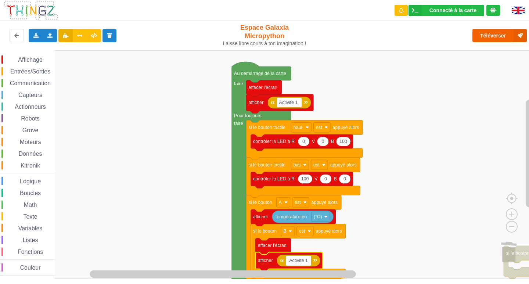
type input "Activité 1"
click at [494, 36] on button "Téléverser" at bounding box center [499, 35] width 54 height 13
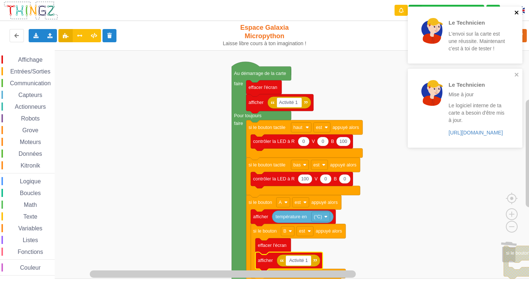
click at [515, 12] on icon "close" at bounding box center [516, 13] width 5 height 6
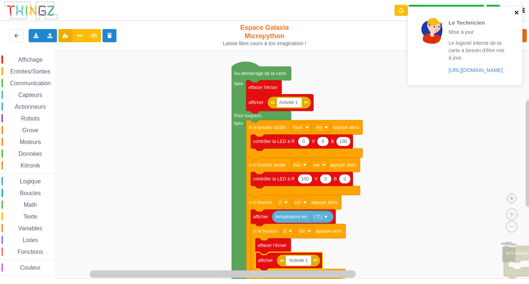
click at [517, 11] on icon "close" at bounding box center [516, 13] width 5 height 6
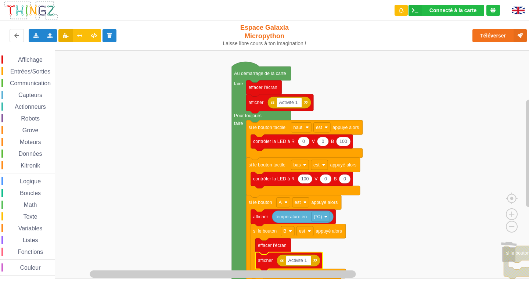
click at [461, 224] on rect "Espace de travail de Blocky" at bounding box center [267, 164] width 534 height 228
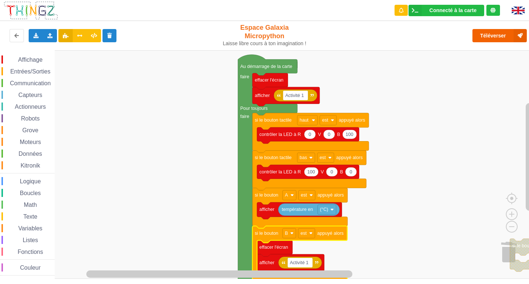
click at [472, 54] on div "Affichage Entrées/Sorties Communication Capteurs Actionneurs Robots Grove Moteu…" at bounding box center [267, 164] width 534 height 228
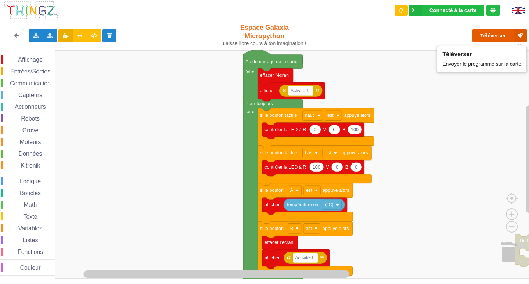
click at [497, 37] on button "Téléverser" at bounding box center [499, 35] width 54 height 13
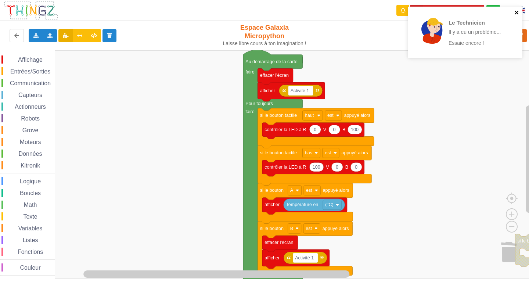
drag, startPoint x: 516, startPoint y: 10, endPoint x: 505, endPoint y: 23, distance: 17.5
click at [516, 10] on icon "close" at bounding box center [516, 13] width 5 height 6
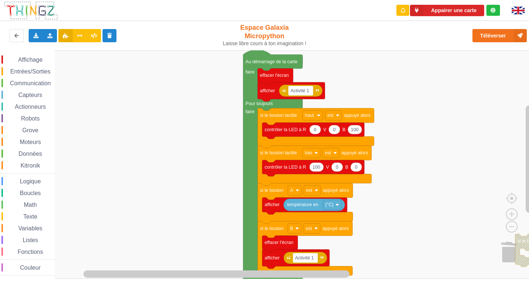
click at [496, 37] on div "Le Technicien Il y a eu un problème... Essaie encore !" at bounding box center [465, 35] width 118 height 60
click at [496, 36] on button "Téléverser" at bounding box center [499, 35] width 54 height 13
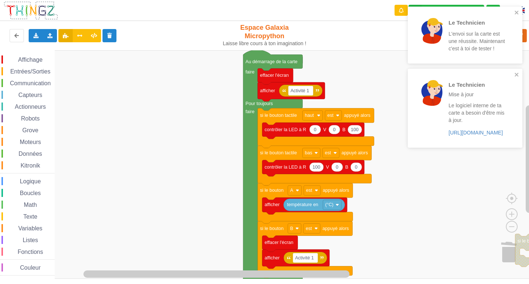
click at [514, 15] on div "Le Technicien L'envoi sur la carte est une réussite. Maintenant c'est à toi de …" at bounding box center [463, 35] width 104 height 51
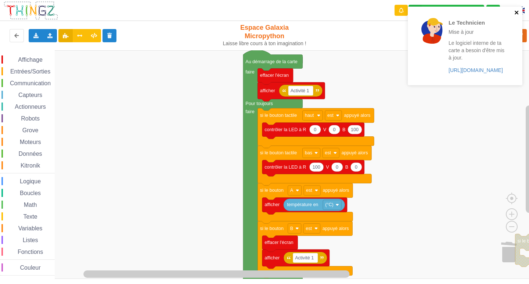
click at [517, 14] on icon "close" at bounding box center [516, 13] width 5 height 6
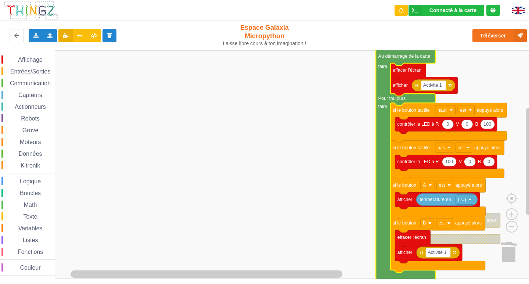
click at [35, 80] on span "Communication" at bounding box center [30, 83] width 43 height 6
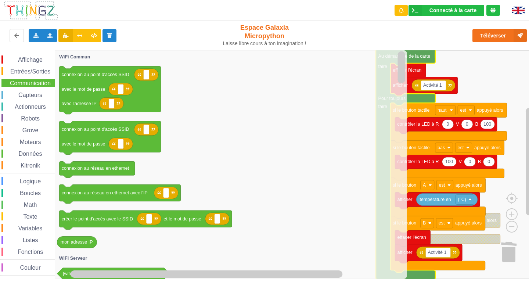
click at [28, 152] on span "Données" at bounding box center [31, 154] width 26 height 6
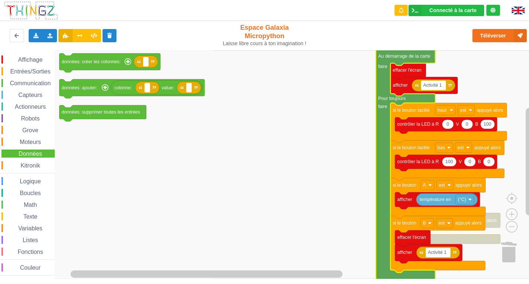
click at [28, 205] on span "Math" at bounding box center [30, 205] width 15 height 6
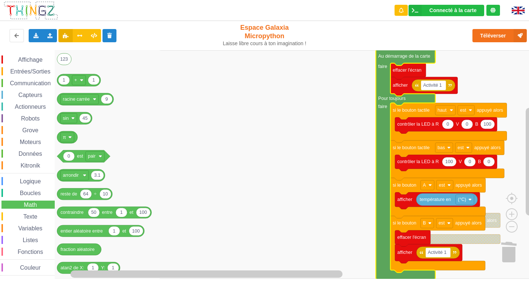
click at [29, 194] on span "Boucles" at bounding box center [30, 193] width 23 height 6
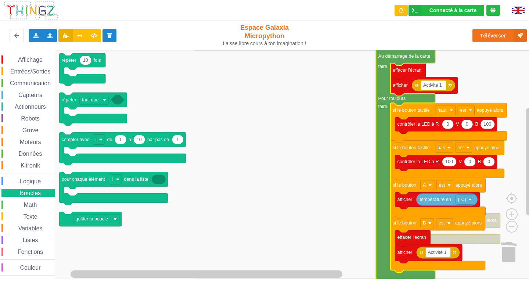
click at [24, 202] on span "Math" at bounding box center [30, 205] width 15 height 6
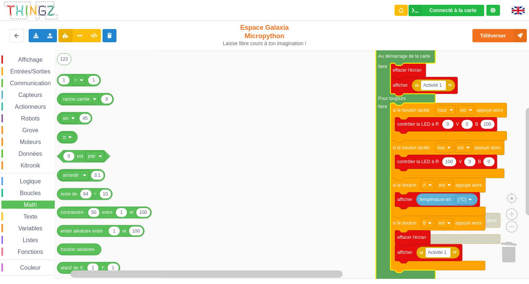
click at [30, 79] on div "Communication" at bounding box center [27, 83] width 53 height 8
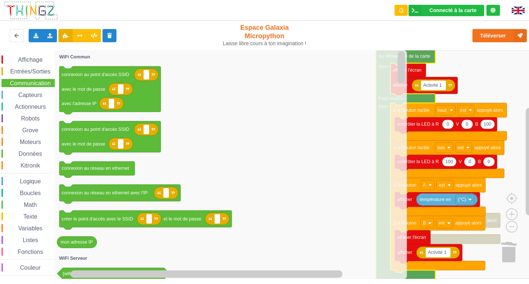
click at [31, 156] on span "Données" at bounding box center [31, 154] width 26 height 6
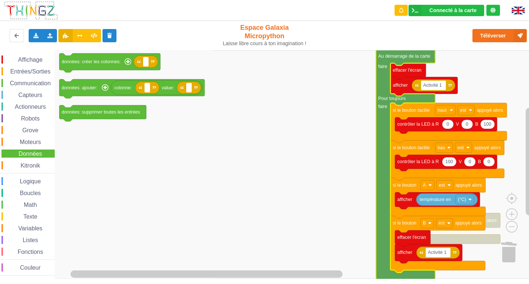
click at [28, 198] on div "Affichage Entrées/Sorties Communication Capteurs Actionneurs Robots Grove Moteu…" at bounding box center [27, 165] width 55 height 220
click at [33, 196] on div "Boucles" at bounding box center [27, 193] width 53 height 8
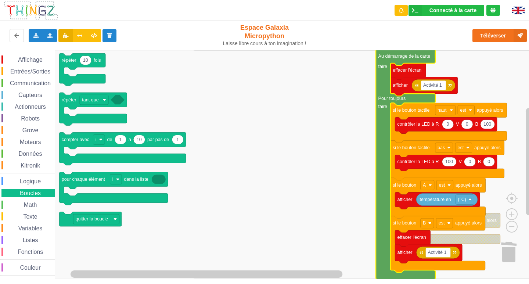
click at [27, 207] on span "Math" at bounding box center [30, 205] width 15 height 6
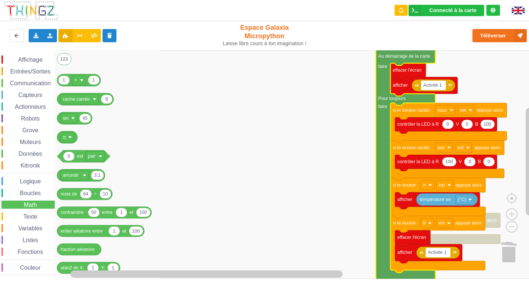
click at [246, 205] on rect "Espace de travail de Blocky" at bounding box center [267, 164] width 534 height 228
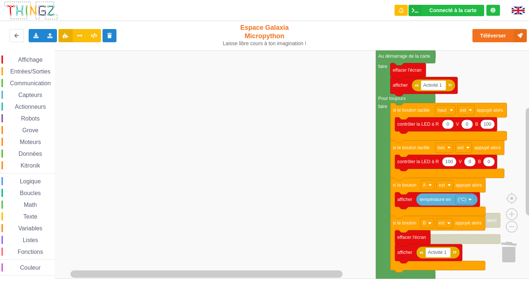
click at [21, 85] on span "Communication" at bounding box center [30, 83] width 43 height 6
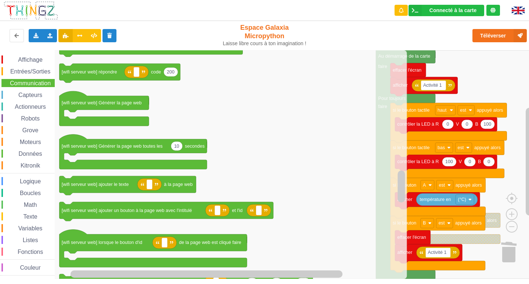
click at [31, 97] on span "Capteurs" at bounding box center [30, 95] width 26 height 6
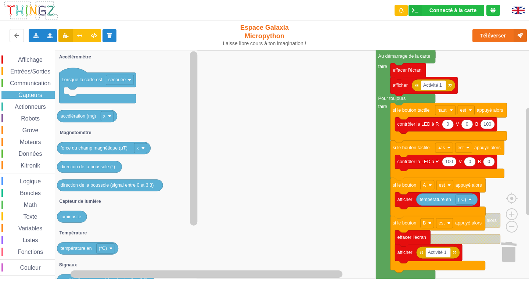
click at [31, 106] on span "Actionneurs" at bounding box center [30, 107] width 33 height 6
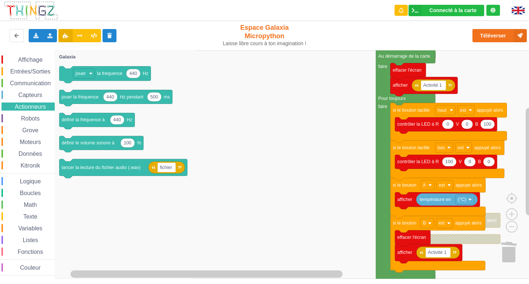
click at [32, 119] on span "Robots" at bounding box center [30, 118] width 21 height 6
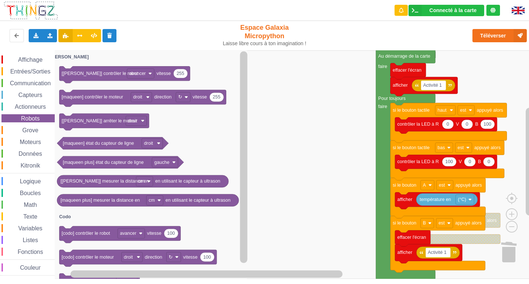
click at [33, 127] on div "Grove" at bounding box center [27, 130] width 53 height 8
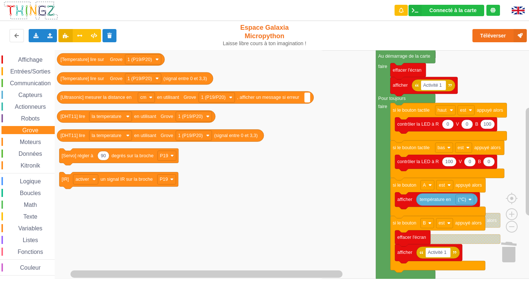
click at [33, 142] on span "Moteurs" at bounding box center [31, 142] width 24 height 6
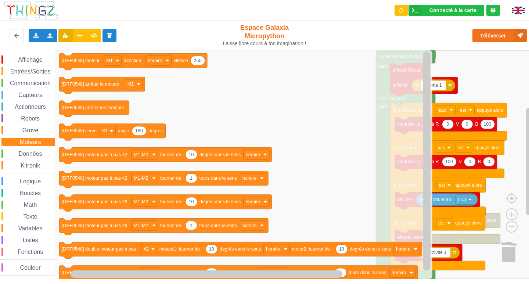
click at [34, 150] on div "Données" at bounding box center [27, 153] width 53 height 8
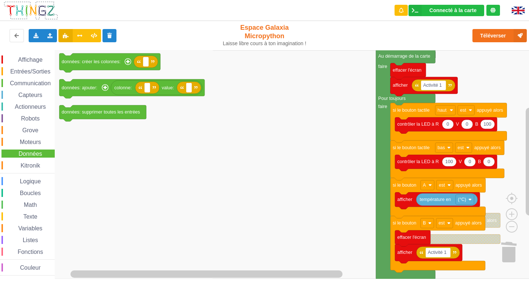
click at [34, 169] on div "Kitronik" at bounding box center [27, 165] width 53 height 8
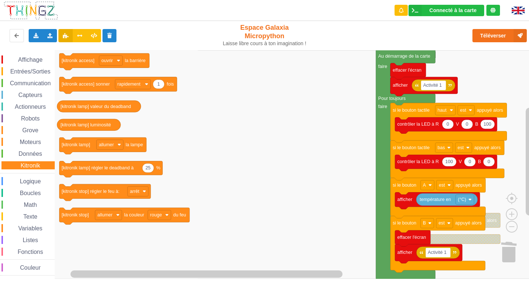
click at [494, 87] on rect "Espace de travail de Blocky" at bounding box center [267, 164] width 534 height 228
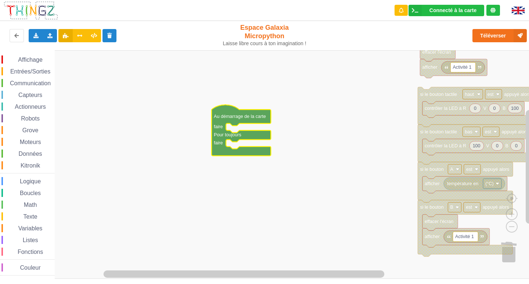
click at [30, 84] on span "Communication" at bounding box center [30, 83] width 43 height 6
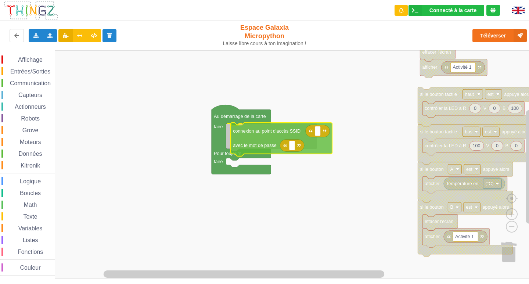
click at [250, 143] on div "Affichage Entrées/Sorties Communication Capteurs Actionneurs Robots Grove Moteu…" at bounding box center [267, 164] width 534 height 228
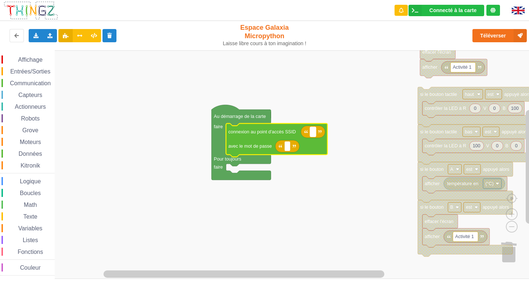
click at [313, 134] on text "Espace de travail de Blocky" at bounding box center [312, 131] width 1 height 5
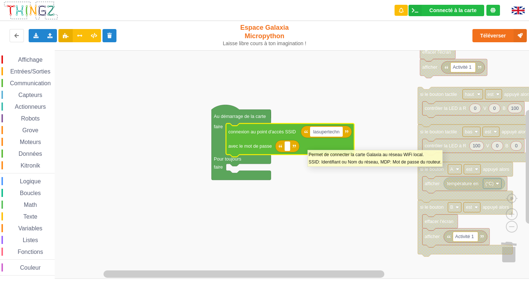
type input "lasupertechno"
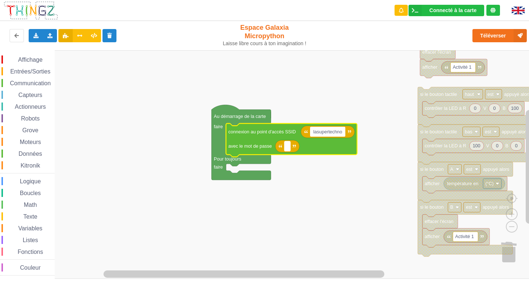
click at [285, 147] on rect "Espace de travail de Blocky" at bounding box center [287, 146] width 6 height 10
click at [314, 149] on input "Techno_legrandsom" at bounding box center [308, 146] width 48 height 10
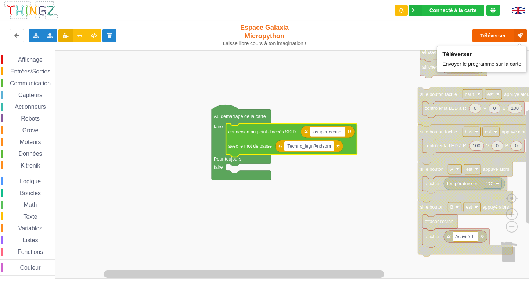
type input "Techno_legr@ndsom"
click at [494, 36] on button "Téléverser" at bounding box center [499, 35] width 54 height 13
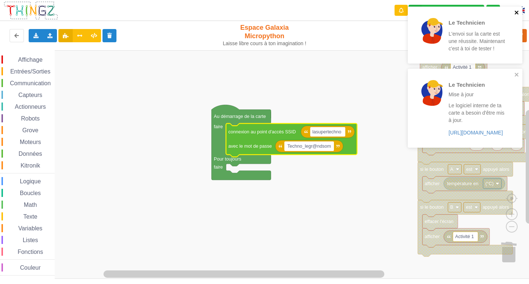
click at [514, 15] on button "close" at bounding box center [516, 13] width 5 height 7
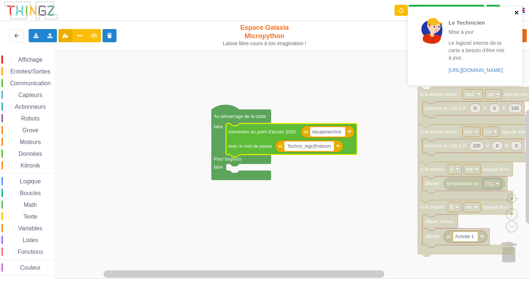
click at [516, 14] on icon "close" at bounding box center [516, 13] width 5 height 6
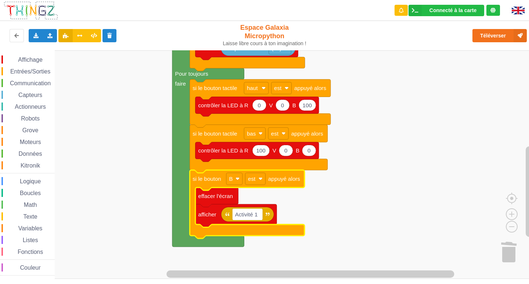
click at [30, 55] on div "Affichage" at bounding box center [27, 59] width 53 height 8
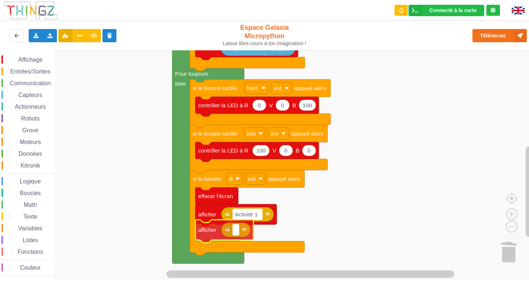
click at [209, 230] on div "Affichage Entrées/Sorties Communication Capteurs Actionneurs Robots Grove Moteu…" at bounding box center [267, 164] width 534 height 228
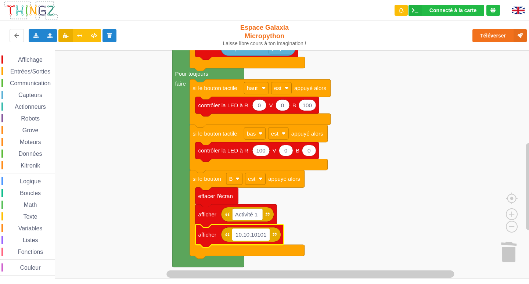
click at [256, 233] on input "10.10.10101" at bounding box center [250, 234] width 37 height 12
type input "[TECHNICAL_ID]"
click at [353, 200] on rect "Espace de travail de Blocky" at bounding box center [267, 164] width 534 height 228
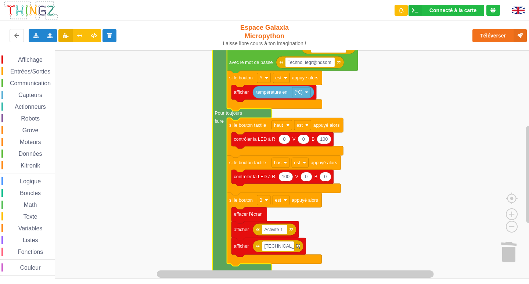
click at [178, 150] on rect "Espace de travail de Blocky" at bounding box center [267, 164] width 534 height 228
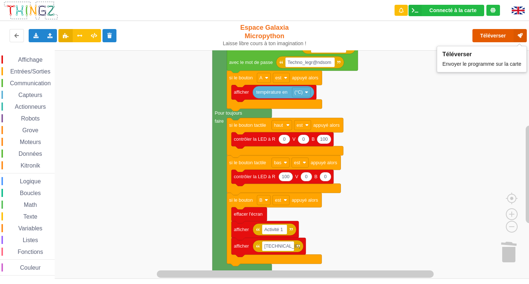
click at [492, 34] on button "Téléverser" at bounding box center [499, 35] width 54 height 13
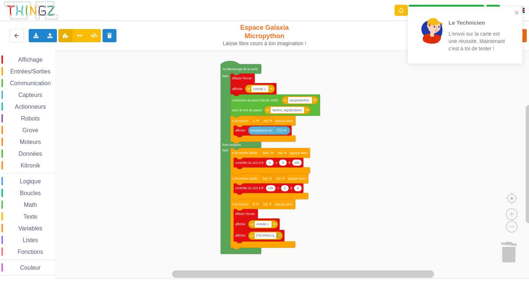
click at [163, 111] on div "Affichage Entrées/Sorties Communication Capteurs Actionneurs Robots Grove Moteu…" at bounding box center [267, 164] width 534 height 228
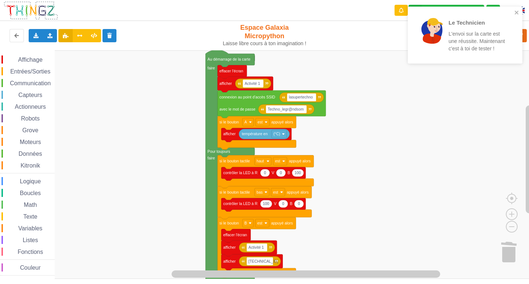
click at [127, 136] on div "Affichage Entrées/Sorties Communication Capteurs Actionneurs Robots Grove Moteu…" at bounding box center [267, 164] width 534 height 228
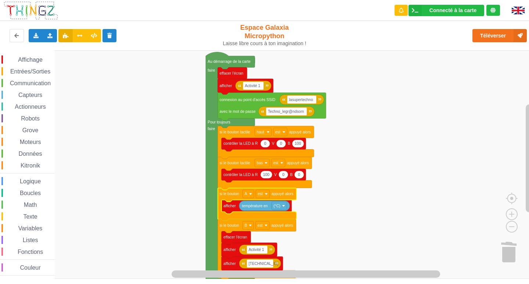
click at [33, 63] on div "Affichage" at bounding box center [27, 59] width 53 height 8
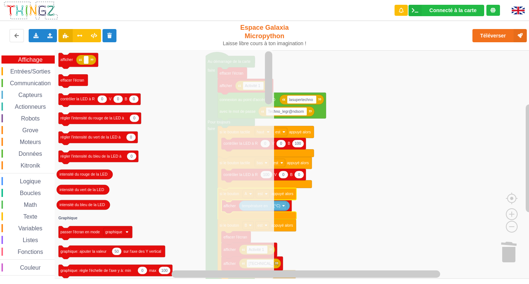
click at [39, 75] on div "Entrées/Sorties" at bounding box center [27, 71] width 53 height 8
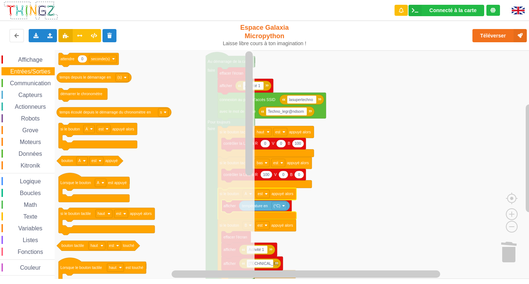
click at [26, 194] on span "Boucles" at bounding box center [30, 193] width 23 height 6
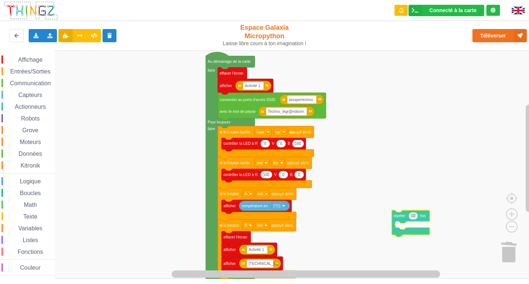
click at [386, 202] on div "Affichage Entrées/Sorties Communication Capteurs Actionneurs Robots Grove Moteu…" at bounding box center [267, 164] width 534 height 228
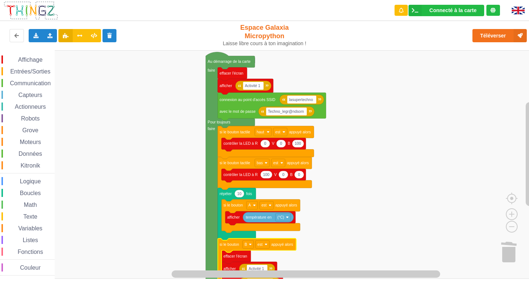
click at [242, 195] on icon "Espace de travail de Blocky" at bounding box center [239, 194] width 10 height 8
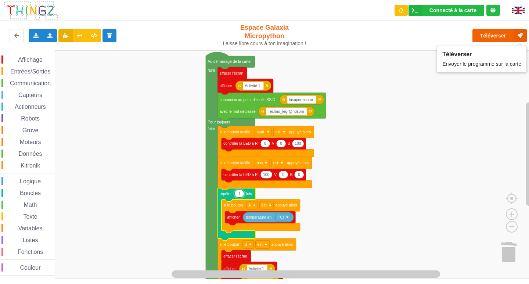
type input "1"
click at [498, 35] on button "Téléverser" at bounding box center [499, 35] width 54 height 13
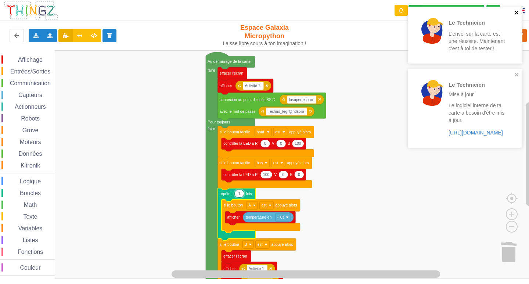
drag, startPoint x: 517, startPoint y: 10, endPoint x: 515, endPoint y: 25, distance: 15.2
click at [517, 11] on icon "close" at bounding box center [516, 13] width 5 height 6
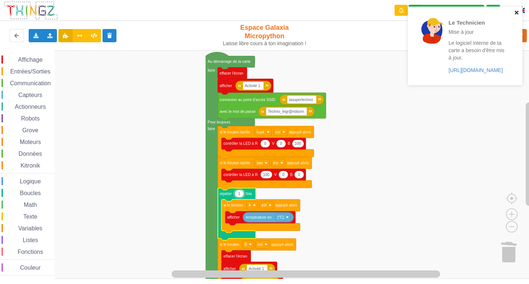
click at [519, 76] on div "Le Technicien Mise à jour Le logiciel interne de ta carte a besoin d'être mis à…" at bounding box center [465, 46] width 115 height 79
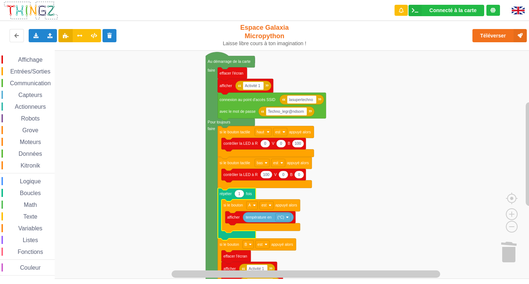
click at [368, 234] on rect "Espace de travail de Blocky" at bounding box center [267, 164] width 534 height 228
click at [79, 262] on rect "Espace de travail de Blocky" at bounding box center [267, 164] width 534 height 228
click at [345, 129] on rect "Espace de travail de Blocky" at bounding box center [267, 164] width 534 height 228
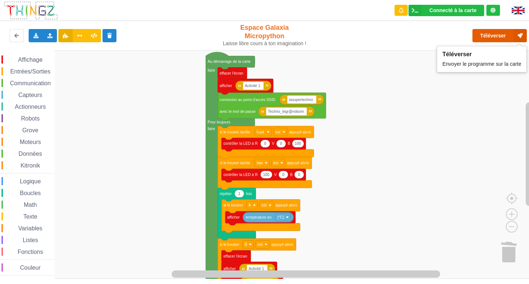
click at [490, 38] on button "Téléverser" at bounding box center [499, 35] width 54 height 13
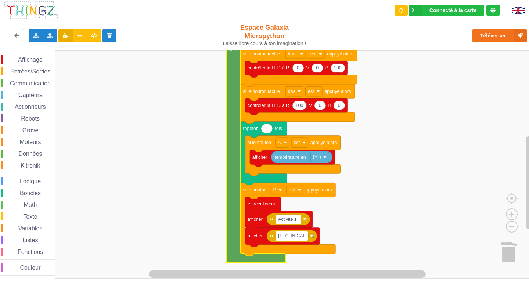
click at [16, 190] on div "Affichage Entrées/Sorties Communication Capteurs Actionneurs Robots Grove Moteu…" at bounding box center [27, 165] width 55 height 220
click at [16, 192] on span "Espace de travail de Blocky" at bounding box center [16, 193] width 6 height 6
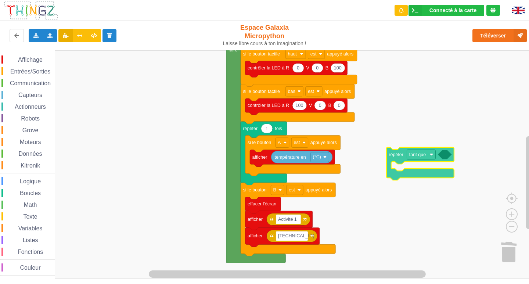
click at [398, 155] on div "Affichage Entrées/Sorties Communication Capteurs Actionneurs Robots Grove Moteu…" at bounding box center [267, 164] width 534 height 228
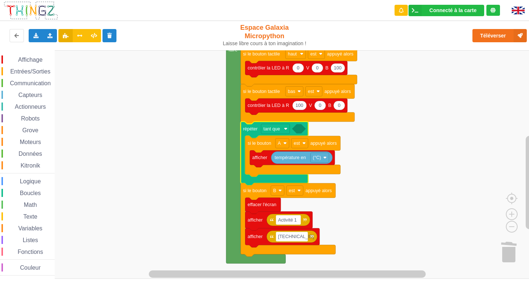
click at [301, 130] on icon "Espace de travail de Blocky" at bounding box center [299, 128] width 14 height 9
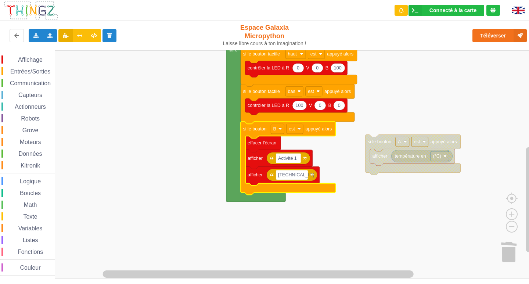
click at [27, 192] on span "Boucles" at bounding box center [30, 193] width 23 height 6
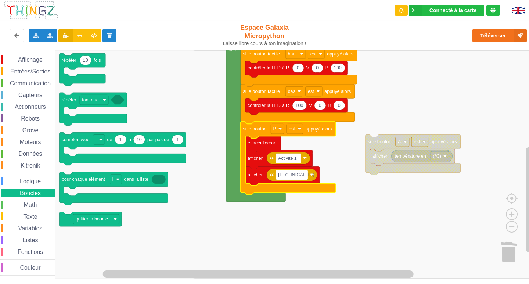
click at [43, 60] on span "Affichage" at bounding box center [30, 60] width 26 height 6
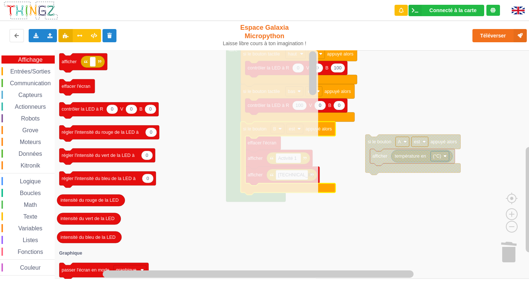
click at [119, 71] on icon "Espace de travail de Blocky" at bounding box center [186, 164] width 263 height 228
click at [36, 72] on span "Entrées/Sorties" at bounding box center [30, 71] width 42 height 6
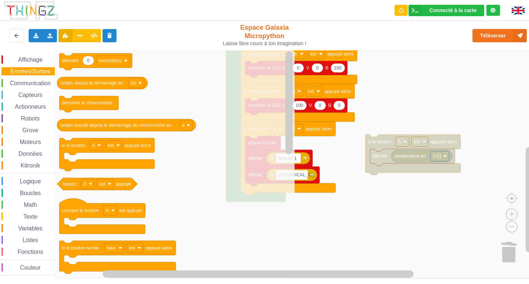
click at [36, 80] on span "Communication" at bounding box center [30, 83] width 43 height 6
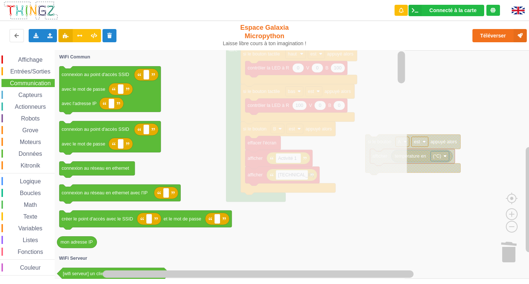
click at [26, 102] on div "Actionneurs" at bounding box center [27, 106] width 53 height 8
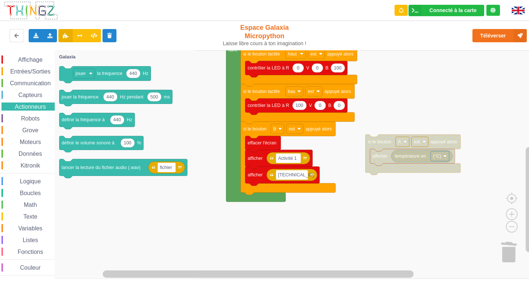
click at [26, 96] on span "Capteurs" at bounding box center [30, 95] width 26 height 6
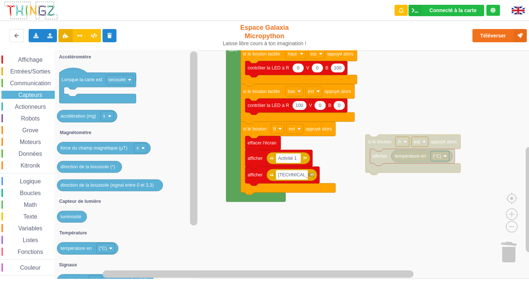
click at [36, 103] on div "Actionneurs" at bounding box center [27, 106] width 53 height 8
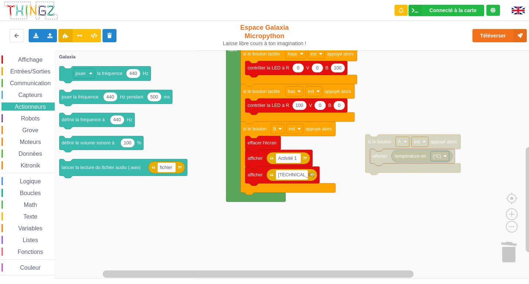
click at [26, 112] on div "Affichage Entrées/Sorties Communication Capteurs Actionneurs Robots Grove Moteu…" at bounding box center [27, 165] width 55 height 220
click at [32, 145] on div "Moteurs" at bounding box center [27, 142] width 53 height 8
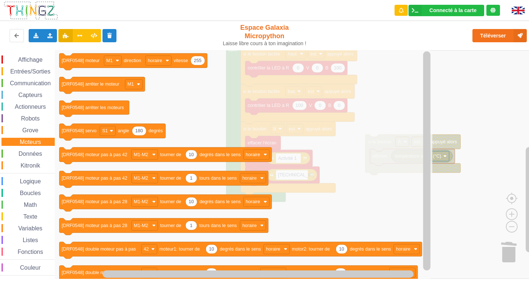
click at [30, 152] on span "Données" at bounding box center [31, 154] width 26 height 6
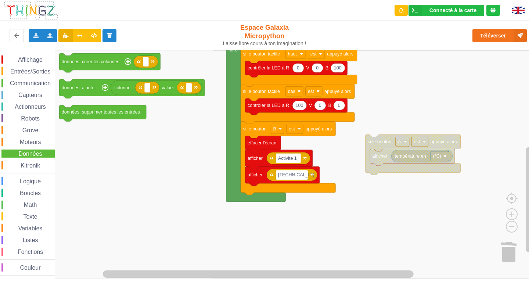
click at [21, 166] on span "Kitronik" at bounding box center [30, 165] width 22 height 6
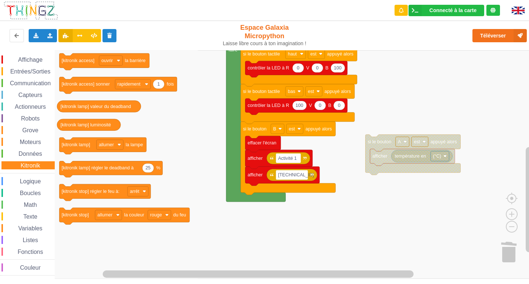
click at [28, 182] on span "Logique" at bounding box center [30, 181] width 23 height 6
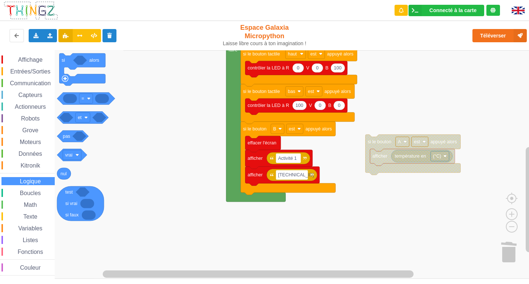
click at [26, 207] on span "Math" at bounding box center [30, 205] width 15 height 6
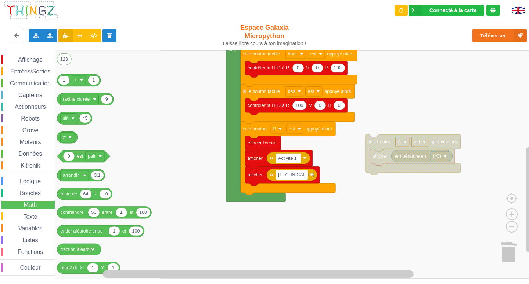
click at [30, 217] on span "Texte" at bounding box center [30, 216] width 16 height 6
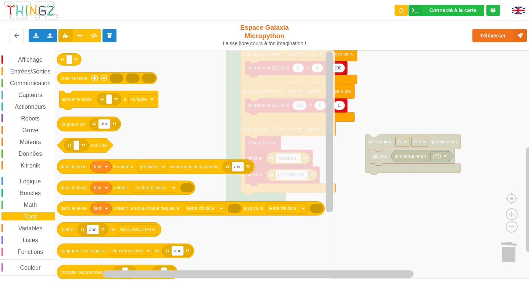
click at [37, 228] on span "Variables" at bounding box center [30, 228] width 26 height 6
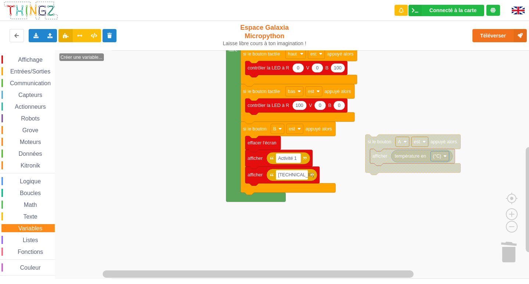
click at [34, 236] on div "Listes" at bounding box center [27, 240] width 53 height 8
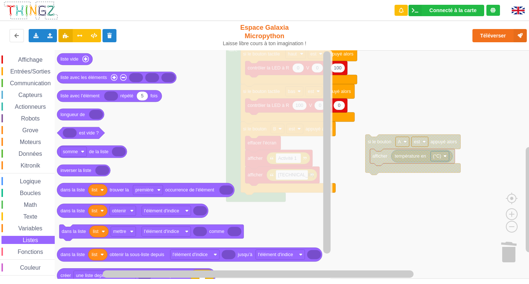
click at [36, 249] on span "Fonctions" at bounding box center [31, 252] width 28 height 6
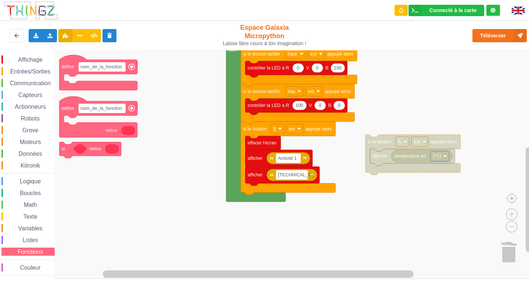
click at [36, 265] on span "Couleur" at bounding box center [30, 267] width 23 height 6
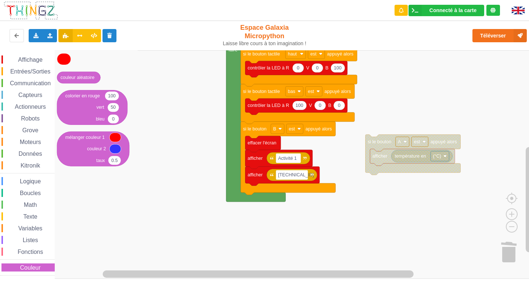
click at [25, 58] on span "Affichage" at bounding box center [30, 60] width 26 height 6
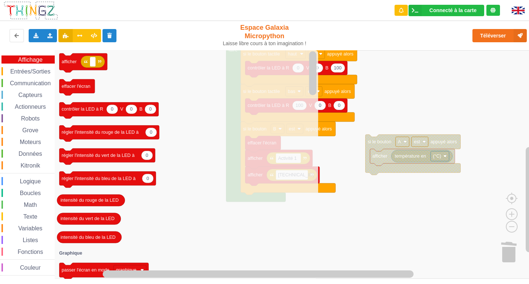
click at [29, 71] on span "Entrées/Sorties" at bounding box center [30, 71] width 42 height 6
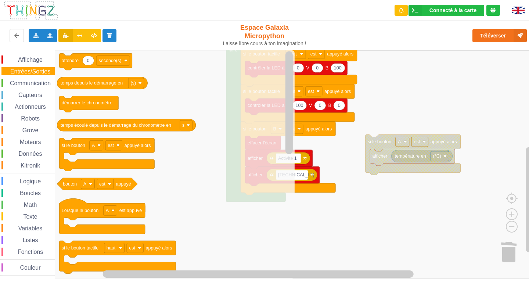
click at [48, 84] on span "Communication" at bounding box center [30, 83] width 43 height 6
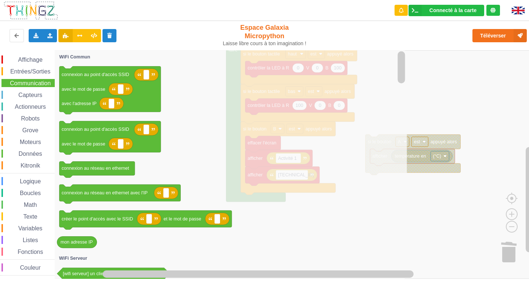
click at [34, 93] on span "Capteurs" at bounding box center [30, 95] width 26 height 6
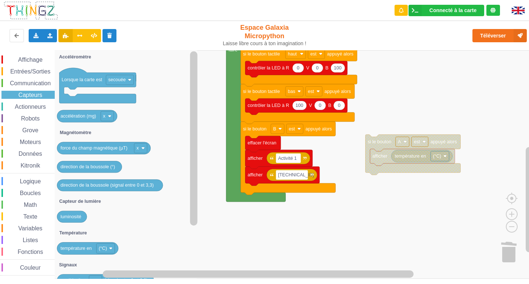
click at [33, 109] on span "Actionneurs" at bounding box center [30, 107] width 33 height 6
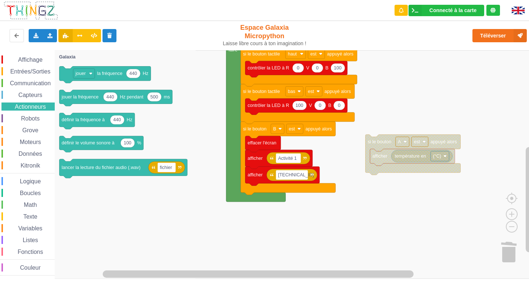
click at [33, 61] on span "Affichage" at bounding box center [30, 60] width 26 height 6
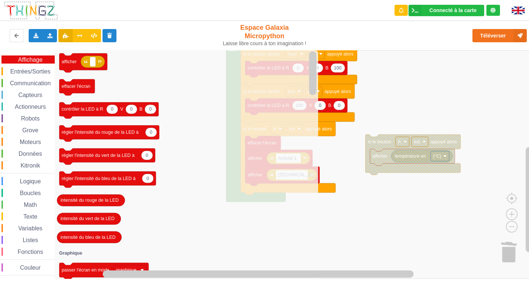
click at [1, 189] on div "Boucles" at bounding box center [27, 193] width 55 height 8
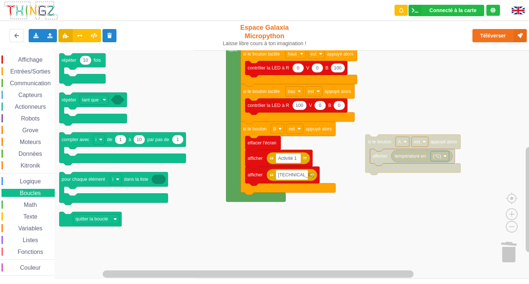
click at [1, 189] on div "Boucles" at bounding box center [27, 193] width 55 height 8
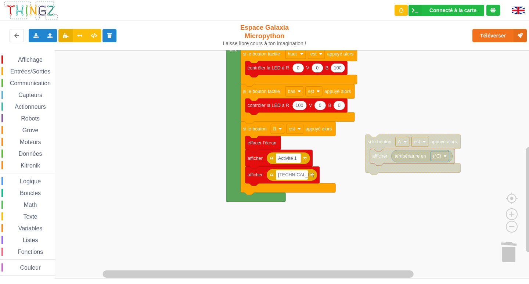
click at [1, 189] on div "Boucles" at bounding box center [27, 193] width 55 height 8
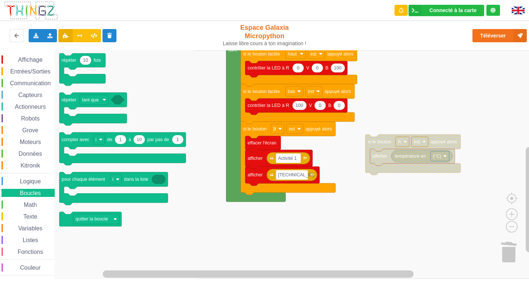
click at [1, 189] on div "Boucles" at bounding box center [27, 193] width 55 height 8
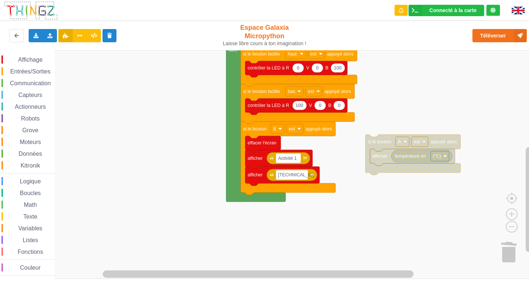
click at [1, 189] on div "Boucles" at bounding box center [27, 193] width 55 height 8
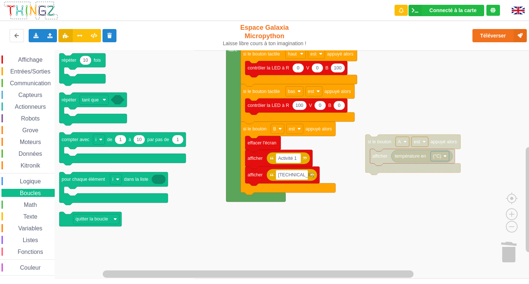
click at [1, 189] on div "Boucles" at bounding box center [27, 193] width 55 height 8
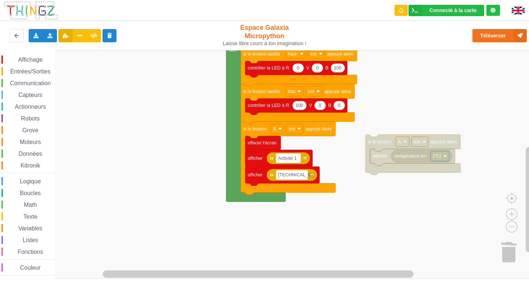
click at [1, 189] on div "Boucles" at bounding box center [27, 193] width 55 height 8
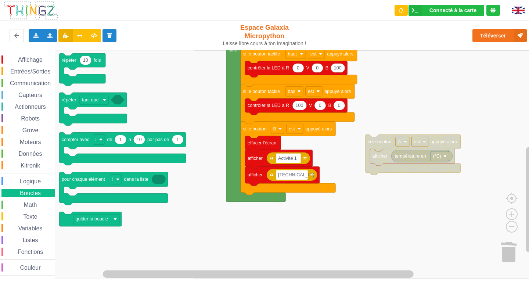
click at [1, 189] on div "Boucles" at bounding box center [27, 193] width 55 height 8
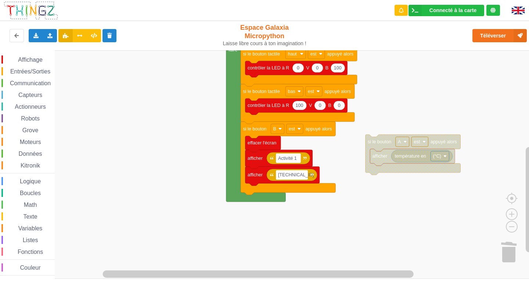
click at [1, 189] on div "Boucles" at bounding box center [27, 193] width 55 height 8
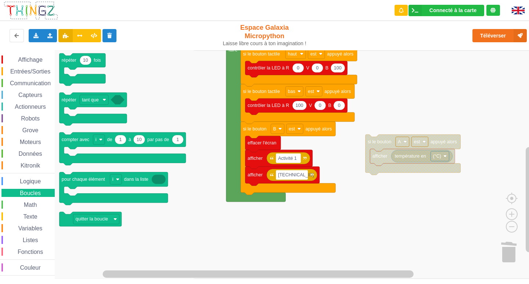
click at [1, 189] on div "Boucles" at bounding box center [27, 193] width 55 height 8
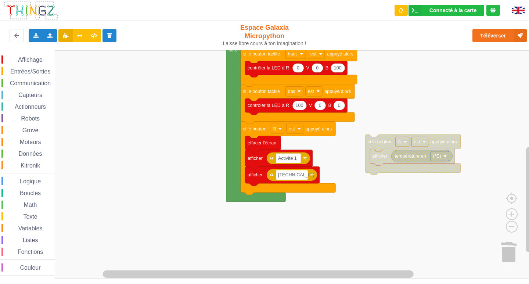
click at [1, 189] on div "Boucles" at bounding box center [27, 193] width 55 height 8
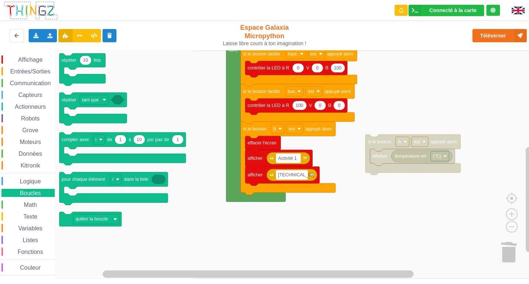
click at [1, 189] on div "Boucles" at bounding box center [27, 193] width 55 height 8
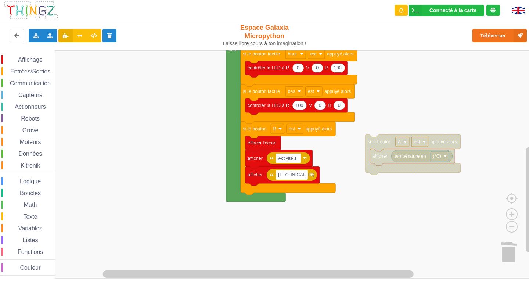
click at [1, 189] on div "Boucles" at bounding box center [27, 193] width 55 height 8
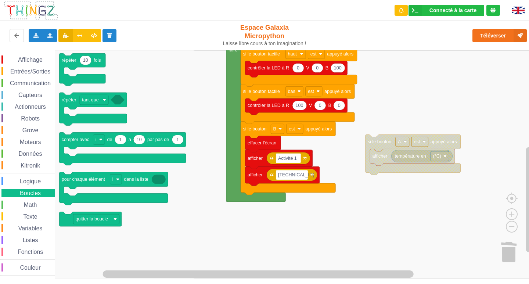
click at [1, 186] on div "Affichage Entrées/Sorties Communication Capteurs Actionneurs Robots Grove Moteu…" at bounding box center [27, 165] width 55 height 220
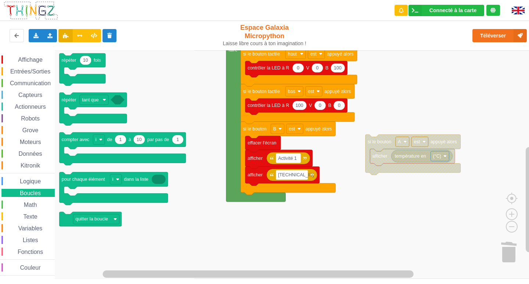
click at [1, 186] on div "Affichage Entrées/Sorties Communication Capteurs Actionneurs Robots Grove Moteu…" at bounding box center [27, 165] width 55 height 220
click at [6, 191] on div "Boucles" at bounding box center [27, 193] width 53 height 8
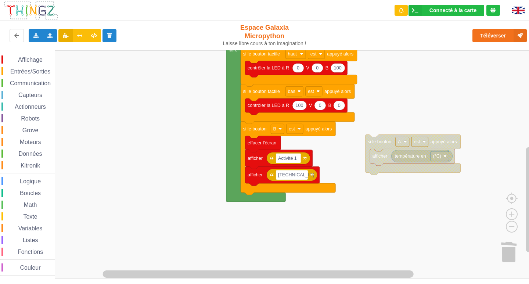
click at [6, 191] on div "Boucles" at bounding box center [27, 193] width 53 height 8
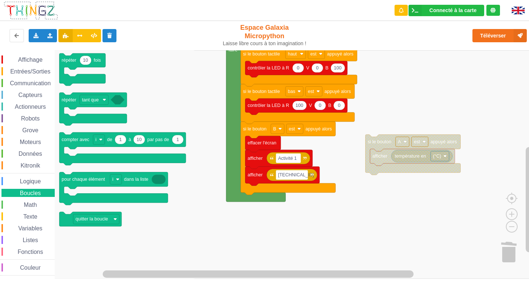
click at [6, 191] on div "Boucles" at bounding box center [27, 193] width 53 height 8
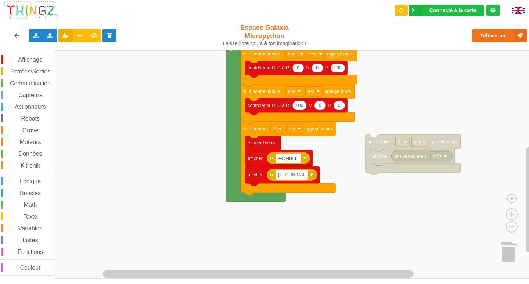
click at [6, 191] on div "Boucles" at bounding box center [27, 193] width 53 height 8
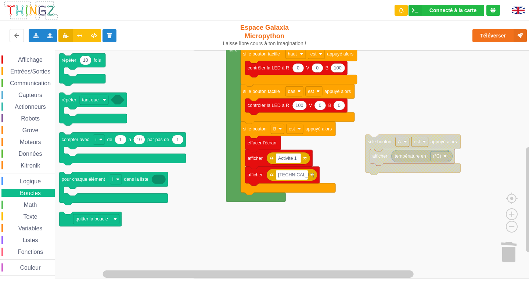
click at [6, 191] on div "Boucles" at bounding box center [27, 193] width 53 height 8
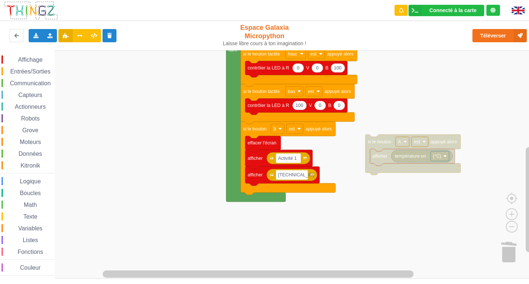
click at [3, 189] on div "Boucles" at bounding box center [27, 193] width 53 height 8
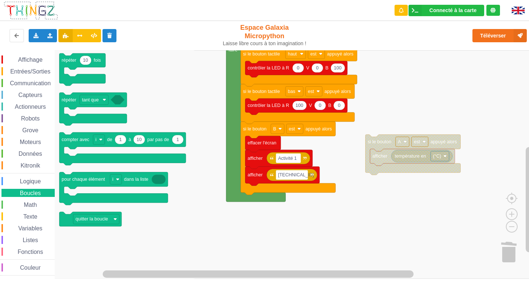
click at [3, 189] on div "Boucles" at bounding box center [27, 193] width 53 height 8
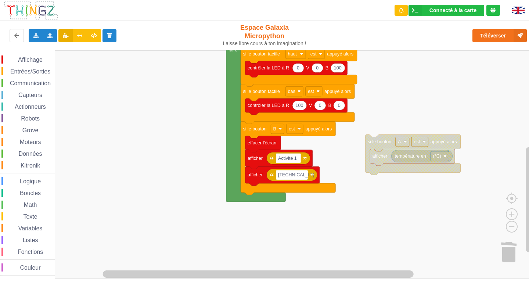
click at [3, 189] on div "Boucles" at bounding box center [27, 193] width 53 height 8
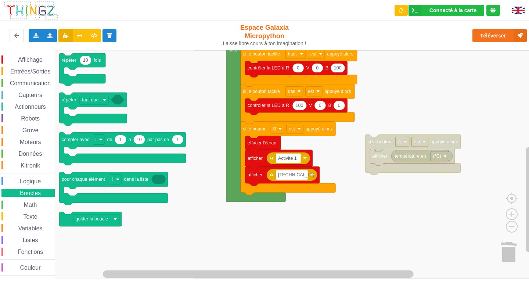
click at [3, 189] on div "Boucles" at bounding box center [27, 193] width 53 height 8
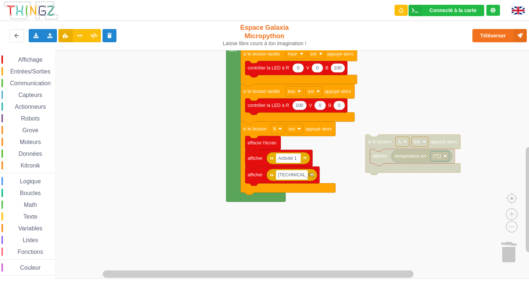
click at [3, 189] on div "Boucles" at bounding box center [27, 193] width 53 height 8
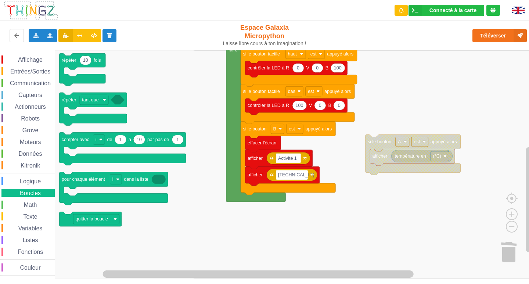
click at [3, 189] on div "Boucles" at bounding box center [27, 193] width 53 height 8
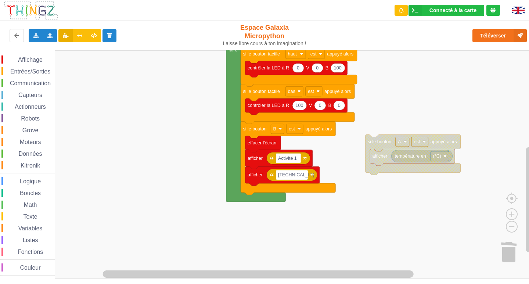
click at [3, 189] on div "Boucles" at bounding box center [27, 193] width 53 height 8
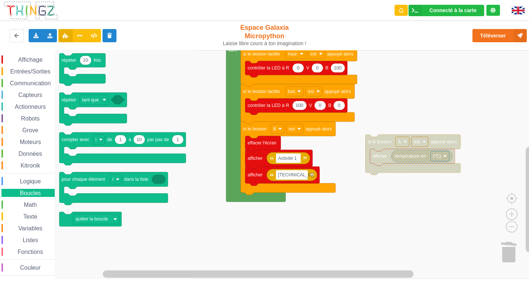
click at [3, 189] on div "Boucles" at bounding box center [27, 193] width 53 height 8
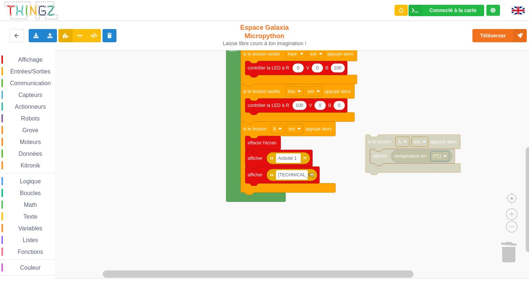
click at [3, 189] on div "Boucles" at bounding box center [27, 193] width 53 height 8
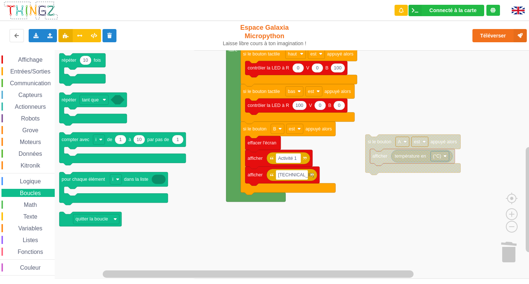
click at [3, 189] on div "Boucles" at bounding box center [27, 193] width 53 height 8
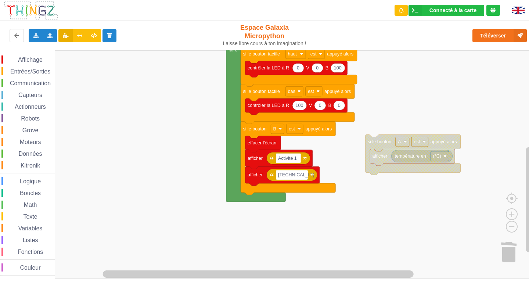
click at [3, 189] on div "Boucles" at bounding box center [27, 193] width 53 height 8
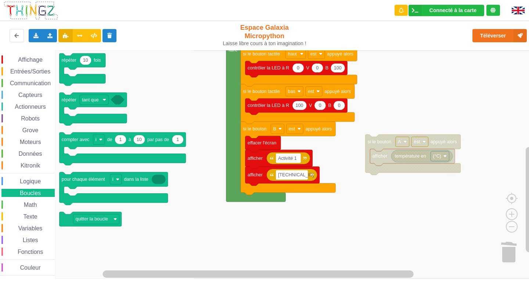
click at [3, 189] on div "Boucles" at bounding box center [27, 193] width 53 height 8
click at [4, 186] on div "Affichage Entrées/Sorties Communication Capteurs Actionneurs Robots Grove Moteu…" at bounding box center [27, 165] width 55 height 220
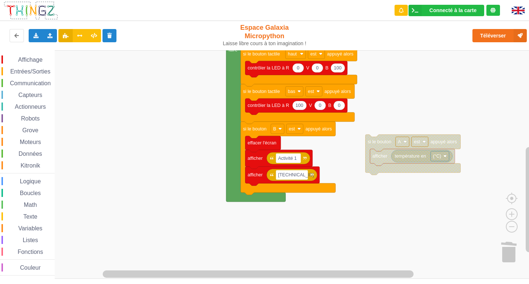
click at [5, 185] on div "Logique" at bounding box center [27, 181] width 53 height 8
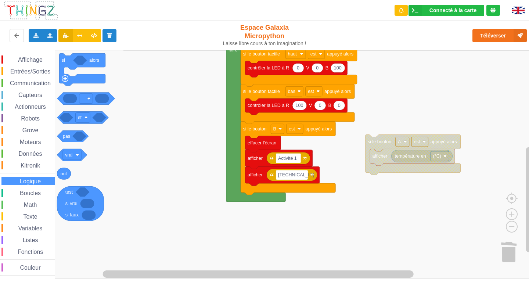
click at [5, 185] on div "Logique" at bounding box center [27, 181] width 53 height 8
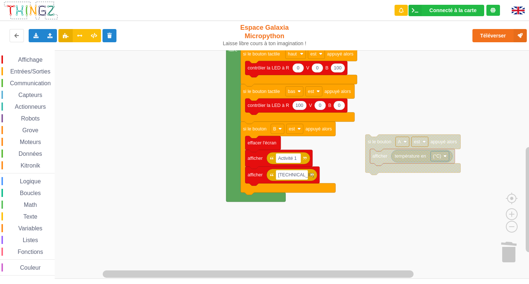
click at [5, 185] on div "Logique" at bounding box center [27, 181] width 53 height 8
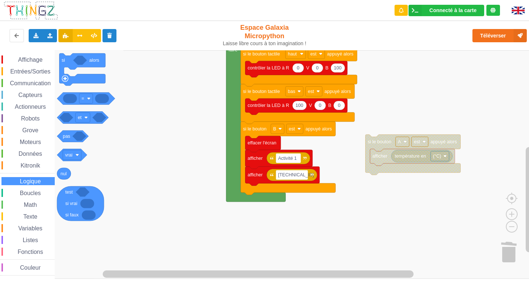
click at [5, 184] on div "Logique" at bounding box center [27, 181] width 53 height 8
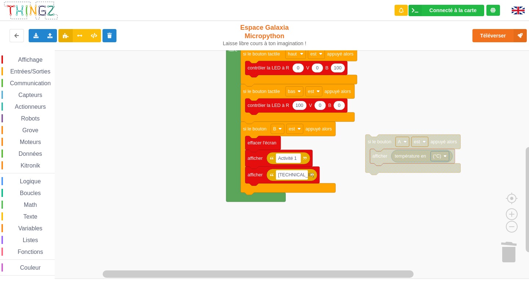
click at [5, 184] on div "Logique" at bounding box center [27, 181] width 53 height 8
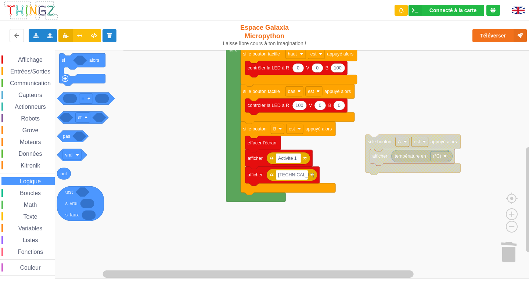
click at [5, 184] on div "Logique" at bounding box center [27, 181] width 53 height 8
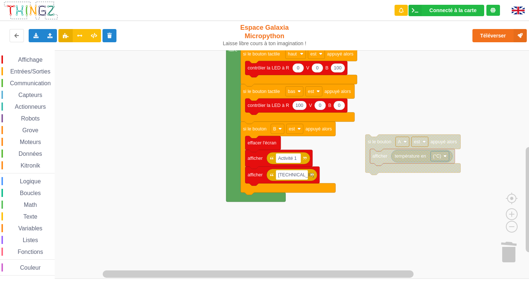
click at [5, 184] on div "Logique" at bounding box center [27, 181] width 53 height 8
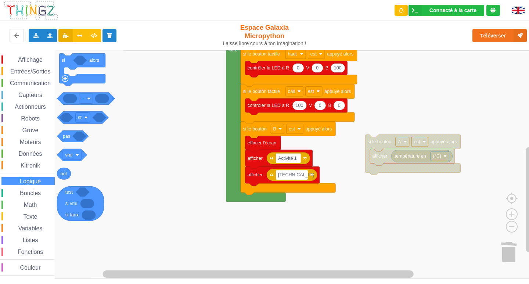
click at [5, 184] on div "Logique" at bounding box center [27, 181] width 53 height 8
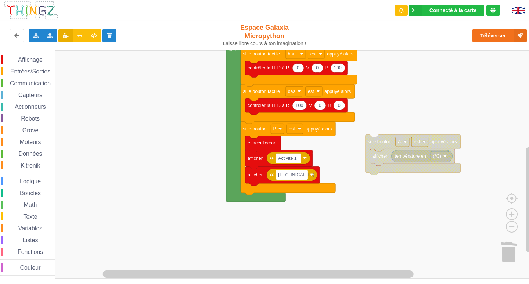
click at [2, 210] on div "Affichage Entrées/Sorties Communication Capteurs Actionneurs Robots Grove Moteu…" at bounding box center [27, 165] width 55 height 220
drag, startPoint x: 8, startPoint y: 208, endPoint x: 15, endPoint y: 180, distance: 28.8
click at [8, 206] on div "Affichage Entrées/Sorties Communication Capteurs Actionneurs Robots Grove Moteu…" at bounding box center [27, 165] width 55 height 220
drag, startPoint x: 15, startPoint y: 180, endPoint x: 21, endPoint y: 151, distance: 29.2
click at [20, 156] on div "Affichage Entrées/Sorties Communication Capteurs Actionneurs Robots Grove Moteu…" at bounding box center [27, 165] width 55 height 220
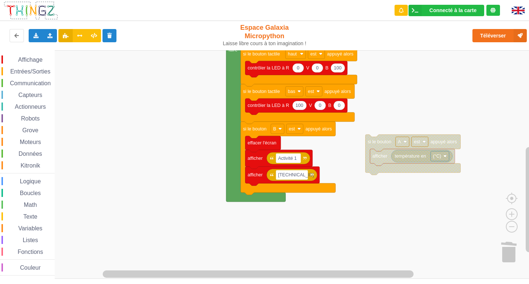
click at [26, 115] on div "Affichage Entrées/Sorties Communication Capteurs Actionneurs Robots Grove Moteu…" at bounding box center [27, 165] width 55 height 220
drag, startPoint x: 28, startPoint y: 109, endPoint x: 21, endPoint y: 124, distance: 16.6
click at [22, 122] on div "Affichage Entrées/Sorties Communication Capteurs Actionneurs Robots Grove Moteu…" at bounding box center [27, 165] width 55 height 220
drag, startPoint x: 17, startPoint y: 172, endPoint x: 16, endPoint y: 186, distance: 14.0
click at [16, 181] on div "Affichage Entrées/Sorties Communication Capteurs Actionneurs Robots Grove Moteu…" at bounding box center [27, 165] width 55 height 220
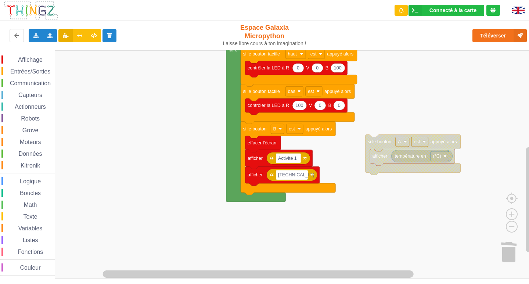
drag, startPoint x: 16, startPoint y: 186, endPoint x: 18, endPoint y: 199, distance: 13.0
click at [16, 191] on div "Affichage Entrées/Sorties Communication Capteurs Actionneurs Robots Grove Moteu…" at bounding box center [27, 165] width 55 height 220
click at [18, 206] on div "Math" at bounding box center [27, 205] width 53 height 8
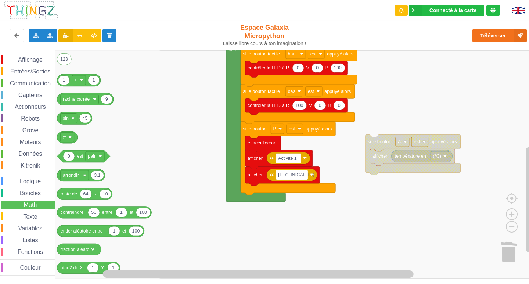
click at [18, 209] on div "Math" at bounding box center [27, 205] width 53 height 8
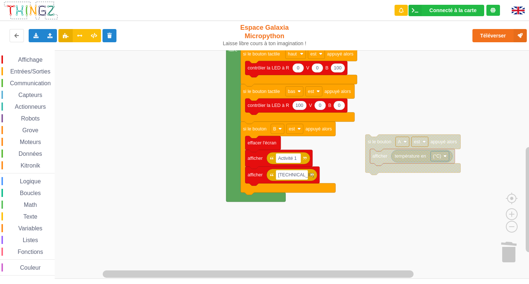
click at [18, 209] on div "Math" at bounding box center [27, 205] width 53 height 8
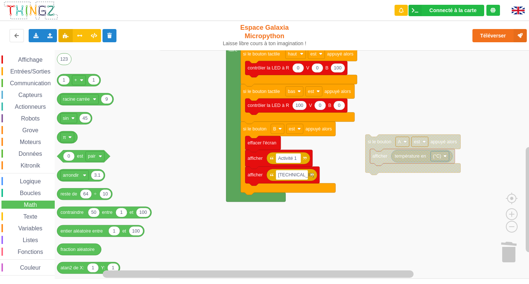
click at [18, 209] on div "Math" at bounding box center [27, 205] width 53 height 8
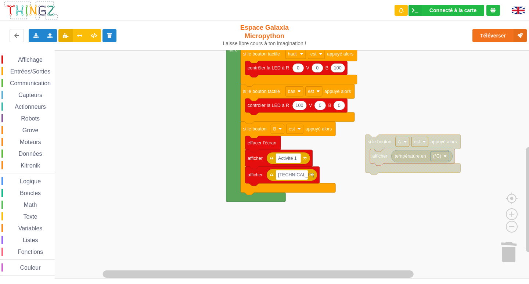
click at [18, 209] on div "Math" at bounding box center [27, 205] width 53 height 8
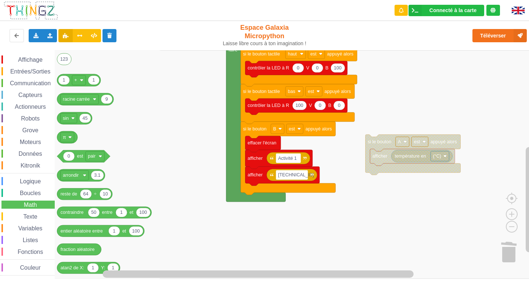
drag, startPoint x: 18, startPoint y: 207, endPoint x: 19, endPoint y: 202, distance: 5.3
click at [18, 206] on span "Espace de travail de Blocky" at bounding box center [20, 205] width 6 height 6
click at [19, 202] on div "Math" at bounding box center [27, 205] width 53 height 8
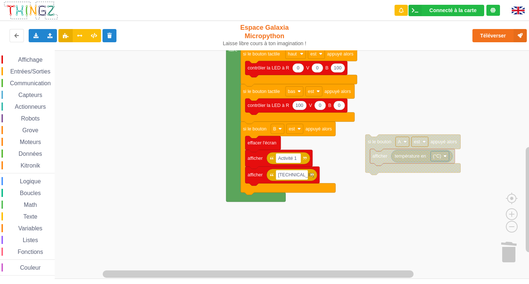
click at [20, 201] on div "Math" at bounding box center [27, 205] width 53 height 8
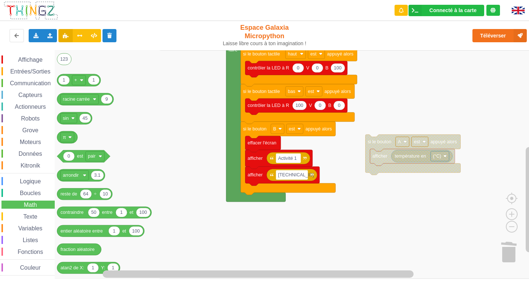
click at [20, 200] on div "Affichage Entrées/Sorties Communication Capteurs Actionneurs Robots Grove Moteu…" at bounding box center [27, 165] width 55 height 220
click at [21, 195] on span "Boucles" at bounding box center [30, 193] width 23 height 6
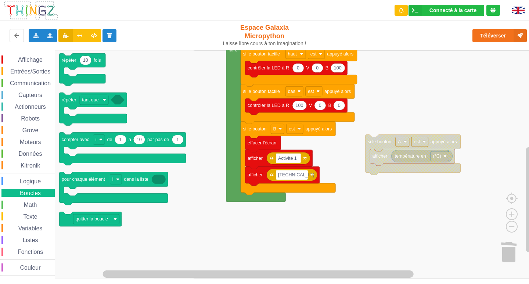
click at [21, 192] on span "Boucles" at bounding box center [30, 193] width 23 height 6
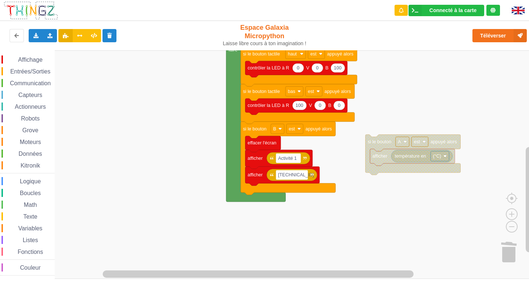
click at [21, 191] on span "Boucles" at bounding box center [30, 193] width 23 height 6
click at [22, 180] on span "Logique" at bounding box center [30, 181] width 23 height 6
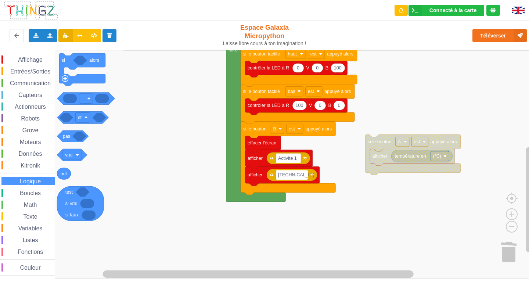
drag, startPoint x: 22, startPoint y: 180, endPoint x: 26, endPoint y: 163, distance: 17.7
click at [26, 163] on div "Affichage Entrées/Sorties Communication Capteurs Actionneurs Robots Grove Moteu…" at bounding box center [27, 165] width 55 height 220
click at [164, 165] on rect "Espace de travail de Blocky" at bounding box center [267, 164] width 534 height 228
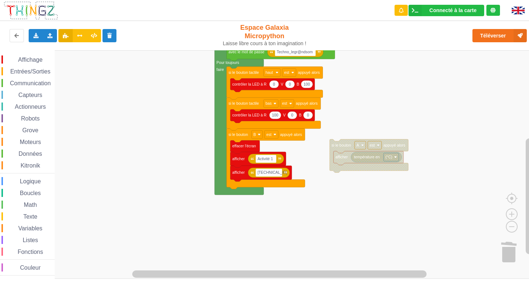
click at [88, 234] on rect "Espace de travail de Blocky" at bounding box center [267, 164] width 534 height 228
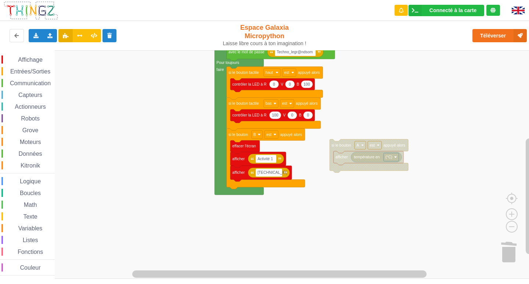
click at [88, 234] on rect "Espace de travail de Blocky" at bounding box center [267, 164] width 534 height 228
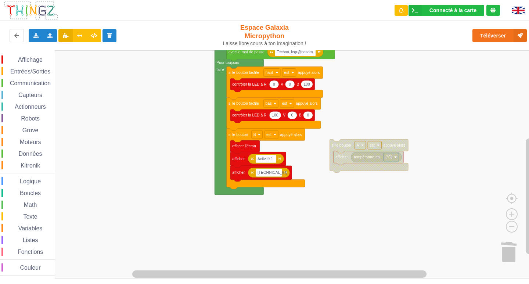
click at [88, 234] on rect "Espace de travail de Blocky" at bounding box center [267, 164] width 534 height 228
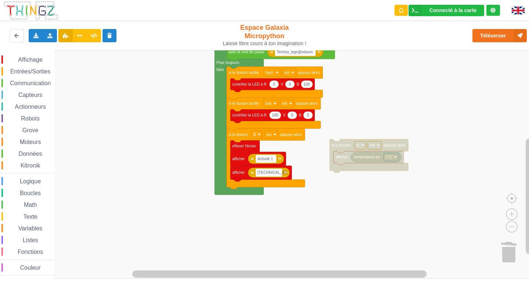
click at [88, 234] on rect "Espace de travail de Blocky" at bounding box center [267, 164] width 534 height 228
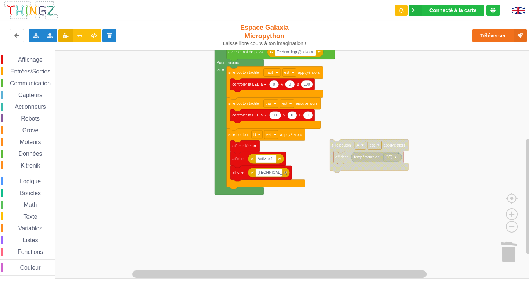
click at [87, 233] on rect "Espace de travail de Blocky" at bounding box center [267, 164] width 534 height 228
click at [88, 236] on rect "Espace de travail de Blocky" at bounding box center [267, 164] width 534 height 228
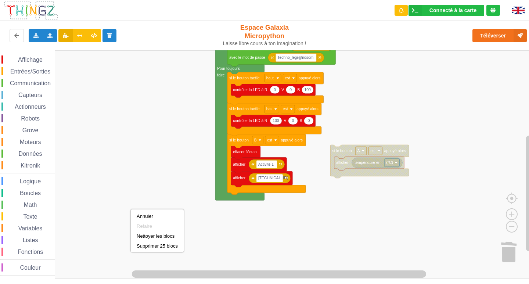
click at [20, 63] on div "Affichage" at bounding box center [27, 59] width 53 height 8
click at [353, 131] on rect "Espace de travail de Blocky" at bounding box center [267, 164] width 534 height 228
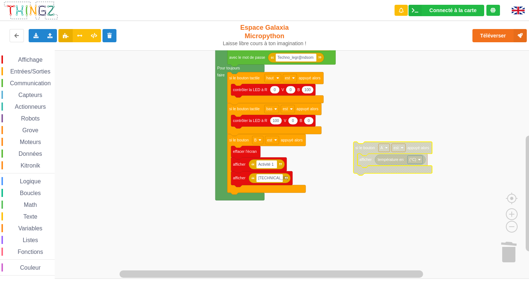
click at [31, 54] on div "Affichage Entrées/Sorties Communication Capteurs Actionneurs Robots Grove Moteu…" at bounding box center [27, 164] width 55 height 228
click at [34, 63] on div "Affichage" at bounding box center [27, 59] width 53 height 8
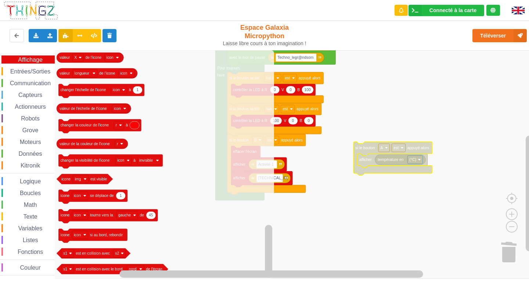
click at [24, 67] on div "Affichage Entrées/Sorties Communication Capteurs Actionneurs Robots Grove Moteu…" at bounding box center [27, 165] width 55 height 220
click at [24, 69] on span "Entrées/Sorties" at bounding box center [30, 71] width 42 height 6
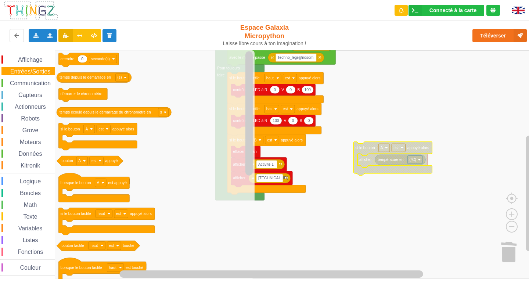
drag, startPoint x: 30, startPoint y: 185, endPoint x: 28, endPoint y: 191, distance: 6.5
click at [29, 186] on div "Affichage Entrées/Sorties Communication Capteurs Actionneurs Robots Grove Moteu…" at bounding box center [27, 165] width 55 height 220
click at [28, 196] on div "Boucles" at bounding box center [27, 193] width 53 height 8
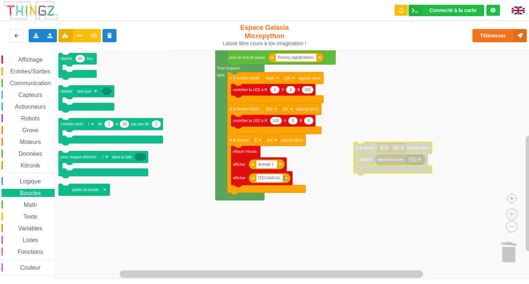
click at [29, 92] on span "Capteurs" at bounding box center [30, 95] width 26 height 6
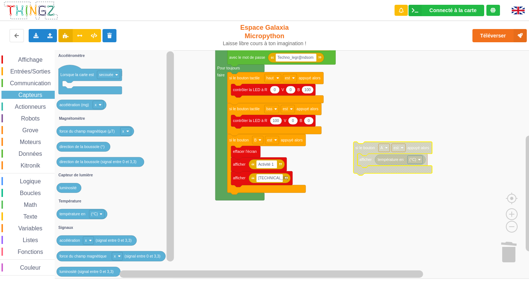
click at [32, 105] on span "Actionneurs" at bounding box center [30, 107] width 33 height 6
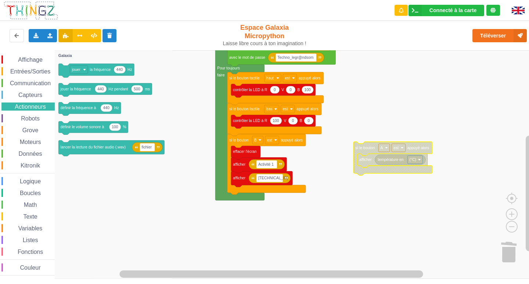
click at [34, 123] on div "Affichage Entrées/Sorties Communication Capteurs Actionneurs Robots Grove Moteu…" at bounding box center [27, 165] width 55 height 220
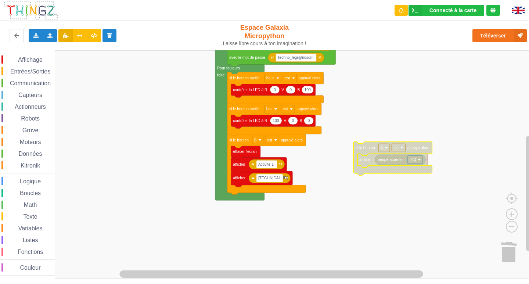
click at [192, 245] on rect "Espace de travail de Blocky" at bounding box center [267, 164] width 534 height 228
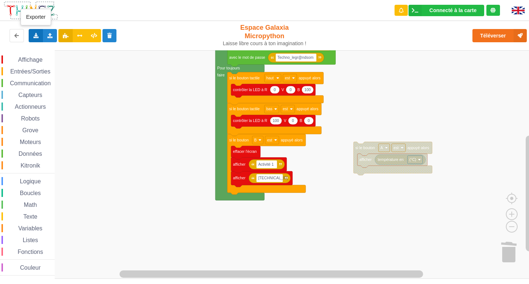
click at [37, 32] on div "Exporter l'assemblage de blocs Exporter l'assemblage de blocs au format Python" at bounding box center [36, 35] width 14 height 13
click at [209, 267] on rect "Espace de travail de Blocky" at bounding box center [267, 164] width 534 height 228
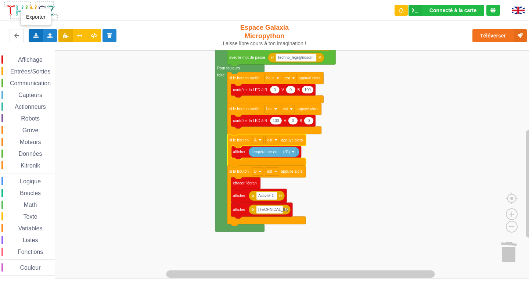
click at [31, 37] on div "Exporter l'assemblage de blocs Exporter l'assemblage de blocs au format Python" at bounding box center [36, 35] width 14 height 13
click at [72, 48] on span "Exporter l'assemblage de blocs" at bounding box center [80, 49] width 71 height 6
